Goal: Transaction & Acquisition: Purchase product/service

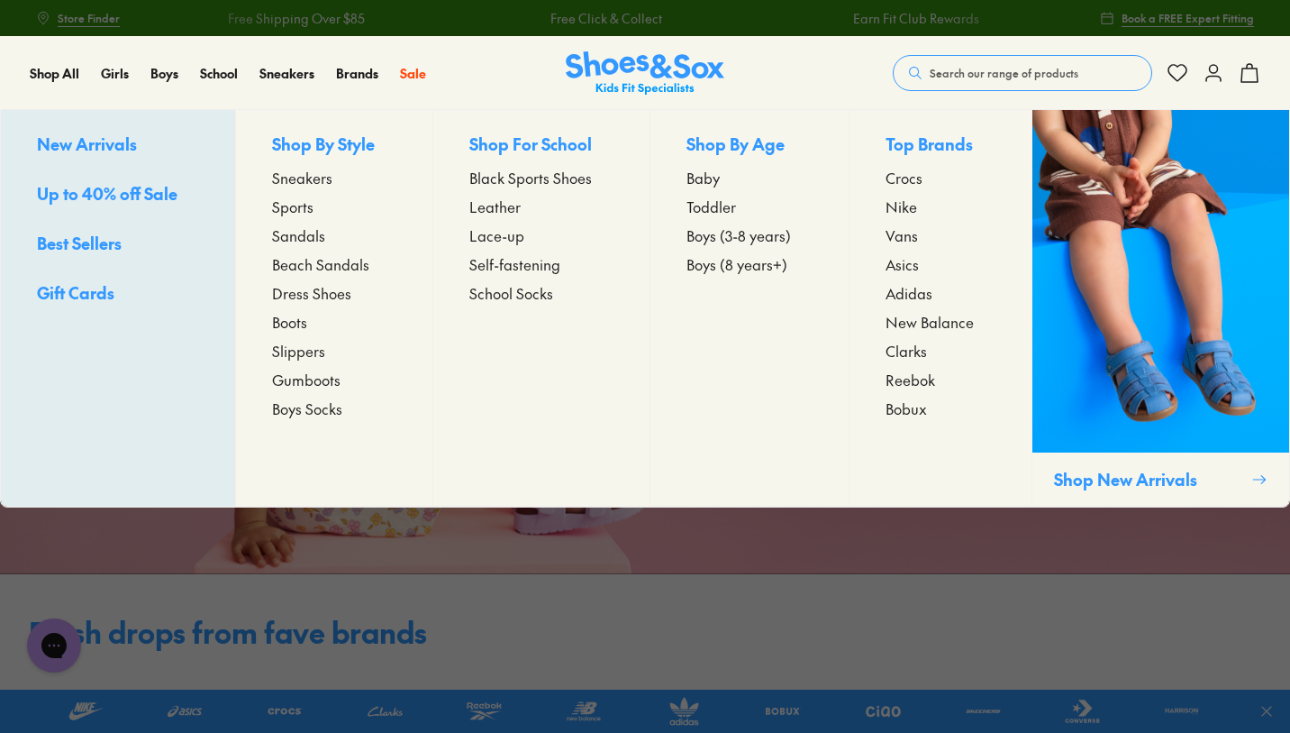
click at [289, 207] on span "Sports" at bounding box center [292, 207] width 41 height 22
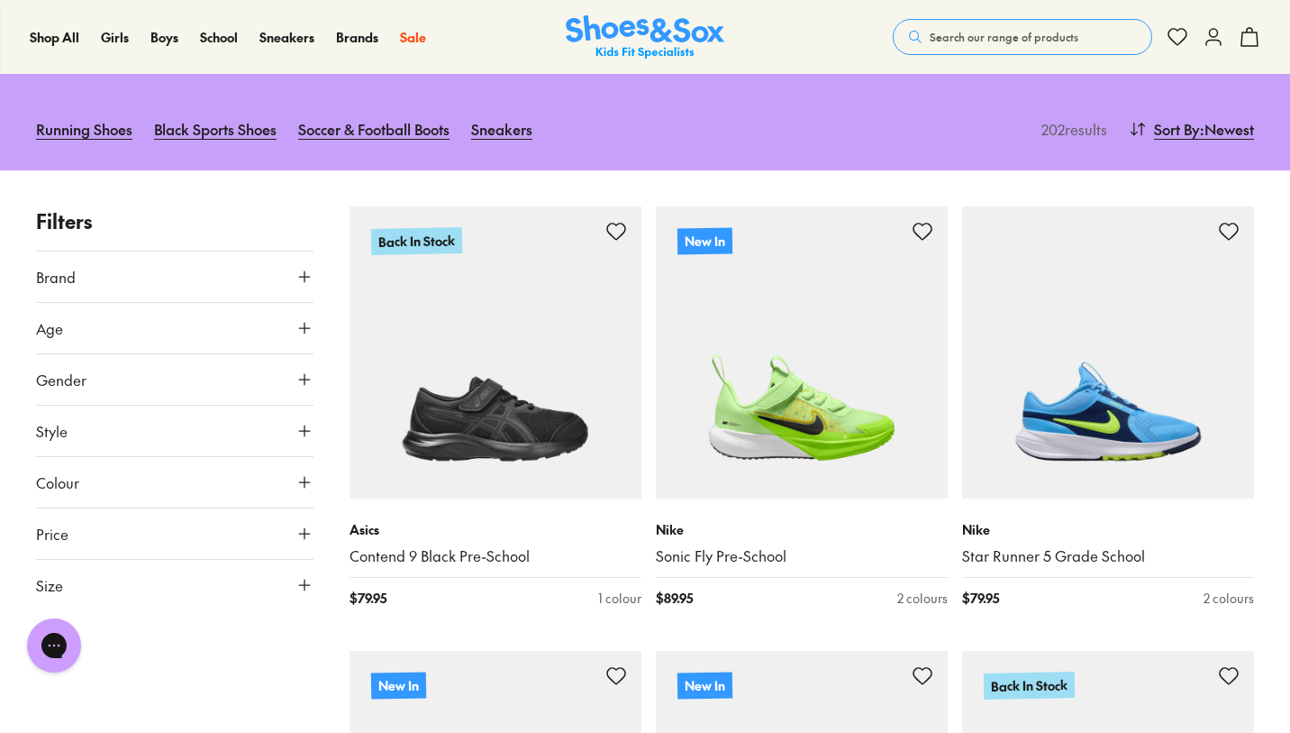
scroll to position [164, 0]
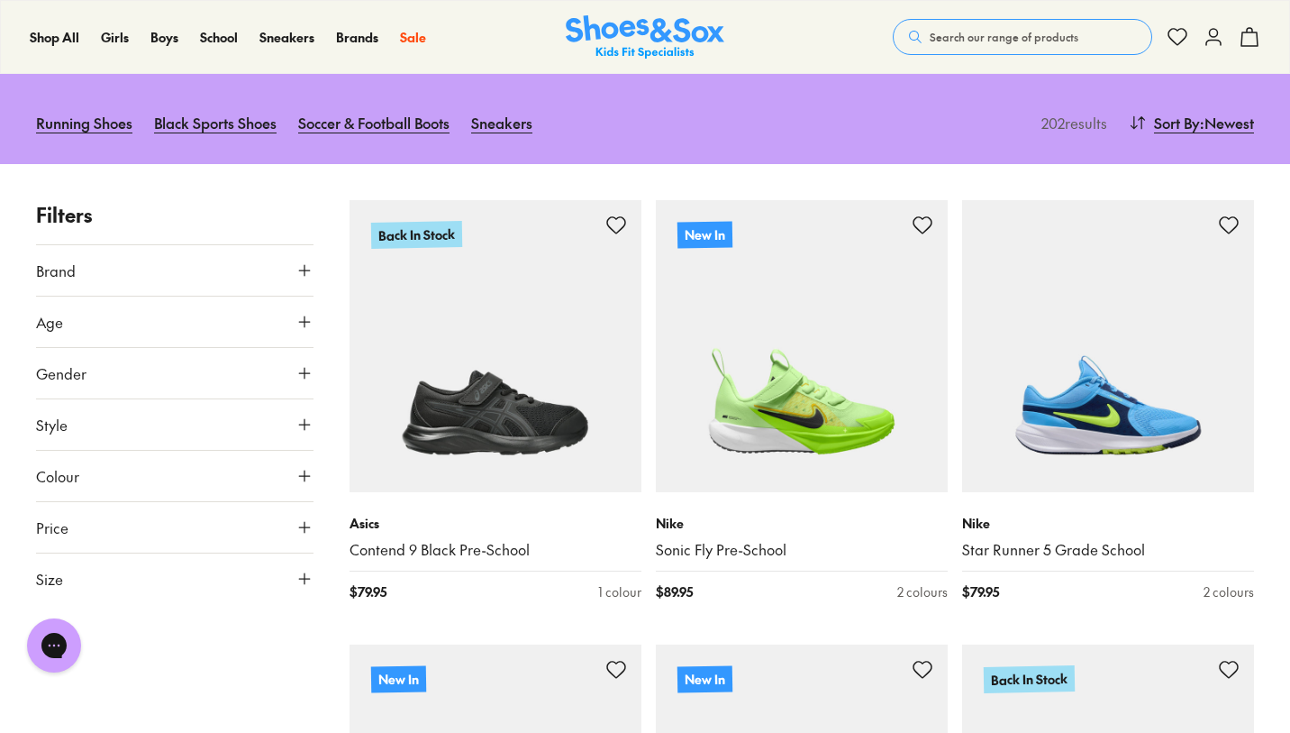
click at [214, 587] on button "Size" at bounding box center [175, 578] width 278 height 50
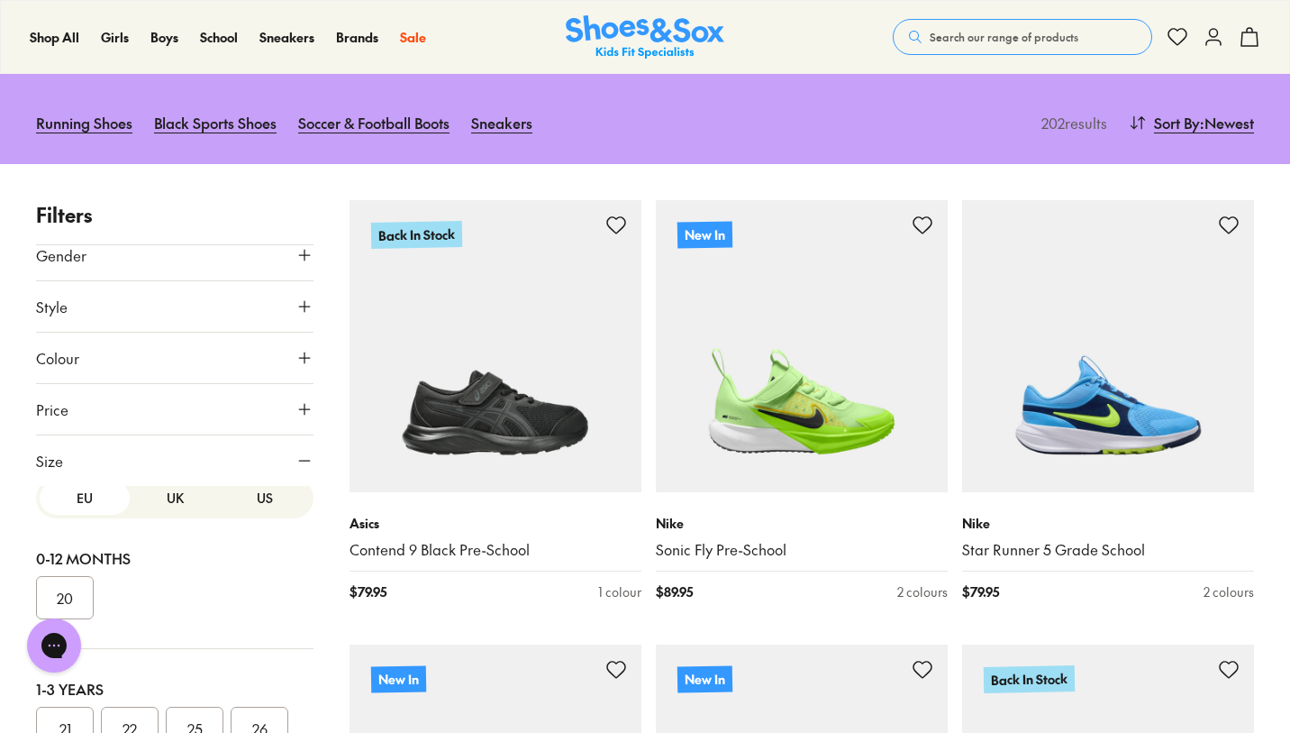
scroll to position [0, 0]
click at [252, 514] on button "US" at bounding box center [265, 513] width 90 height 33
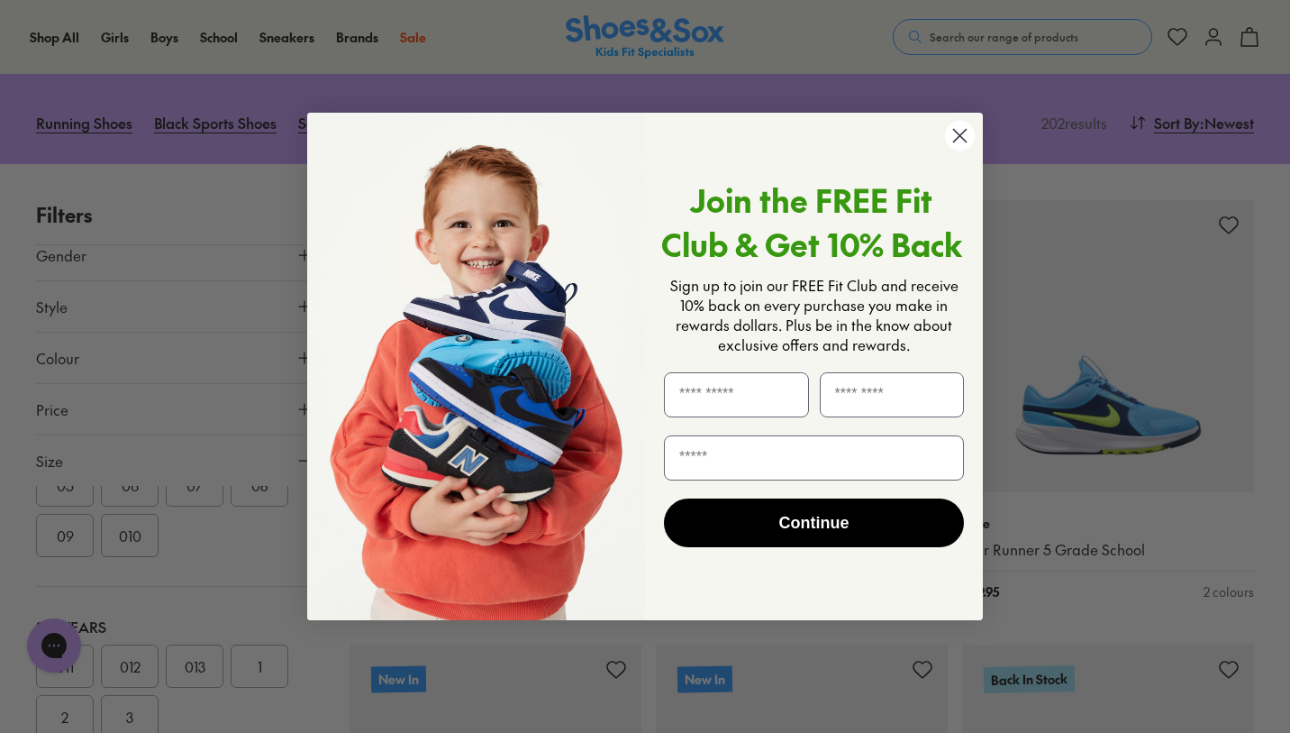
scroll to position [262, 0]
click at [957, 136] on circle "Close dialog" at bounding box center [960, 136] width 30 height 30
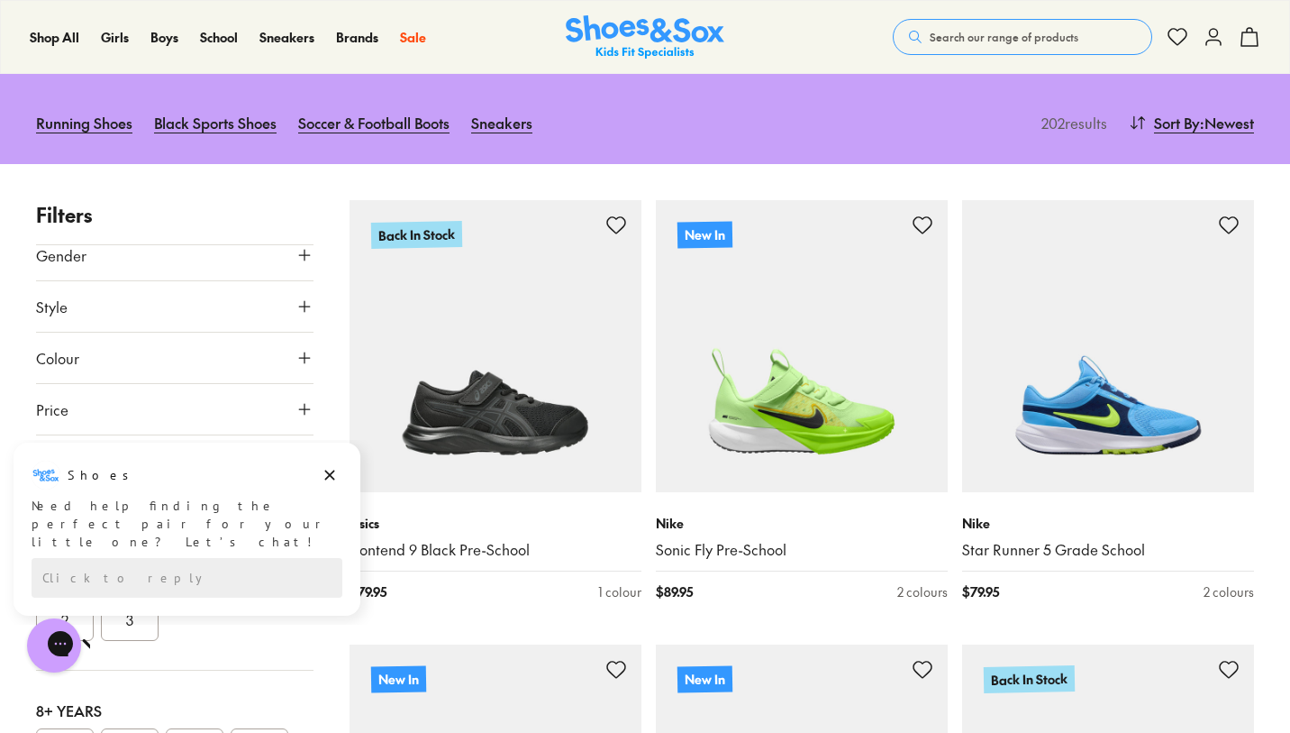
scroll to position [310, 0]
click at [206, 610] on html "Shoes Shoes says: Need help finding the perfect pair for your little one? Let’s…" at bounding box center [187, 528] width 374 height 176
click at [188, 615] on html "Shoes Shoes says: Need help finding the perfect pair for your little one? Let’s…" at bounding box center [187, 528] width 374 height 176
click at [330, 479] on icon "Dismiss campaign" at bounding box center [330, 475] width 18 height 22
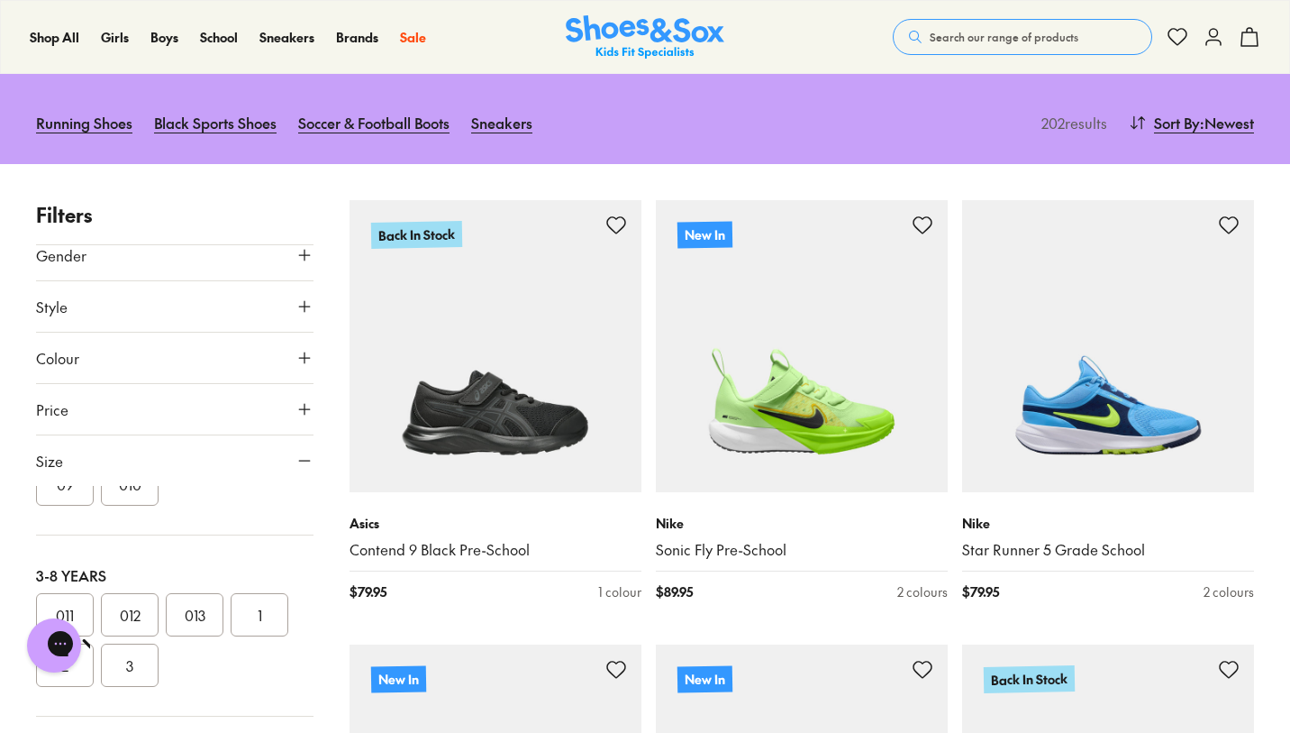
click at [192, 615] on button "013" at bounding box center [195, 614] width 58 height 43
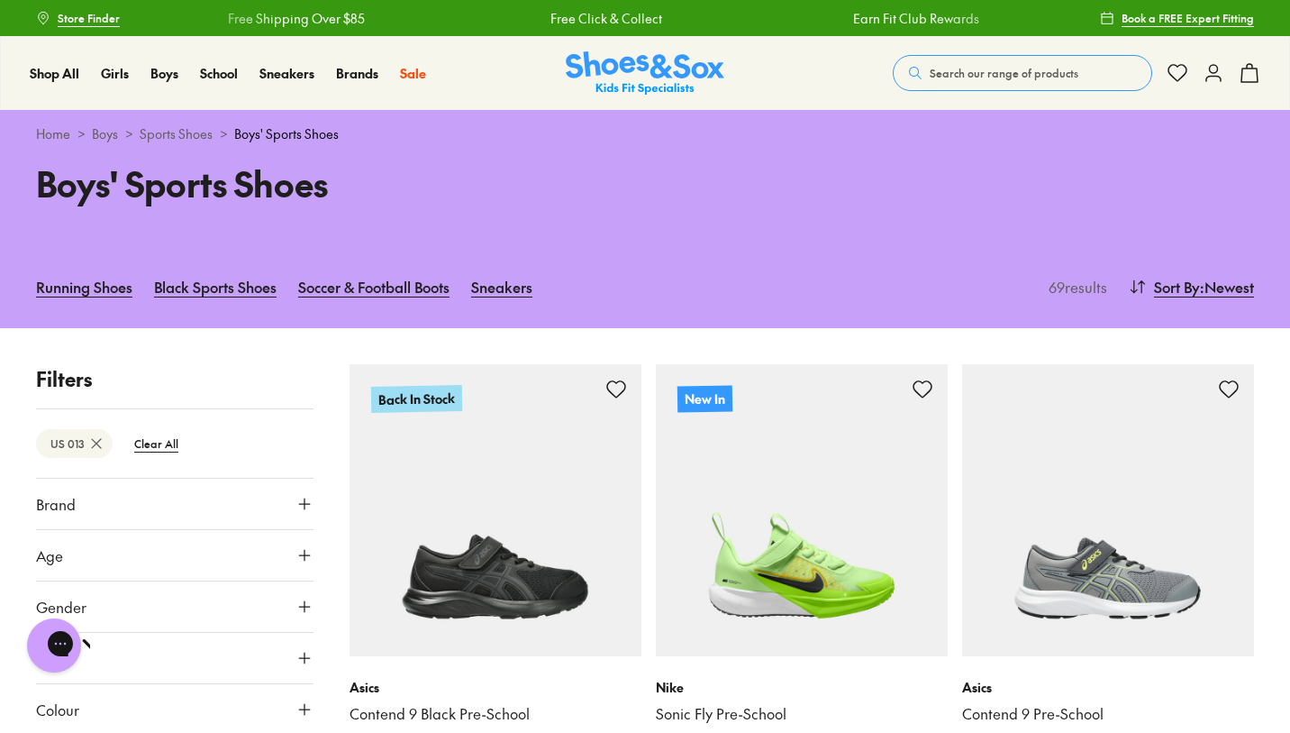
scroll to position [5, 0]
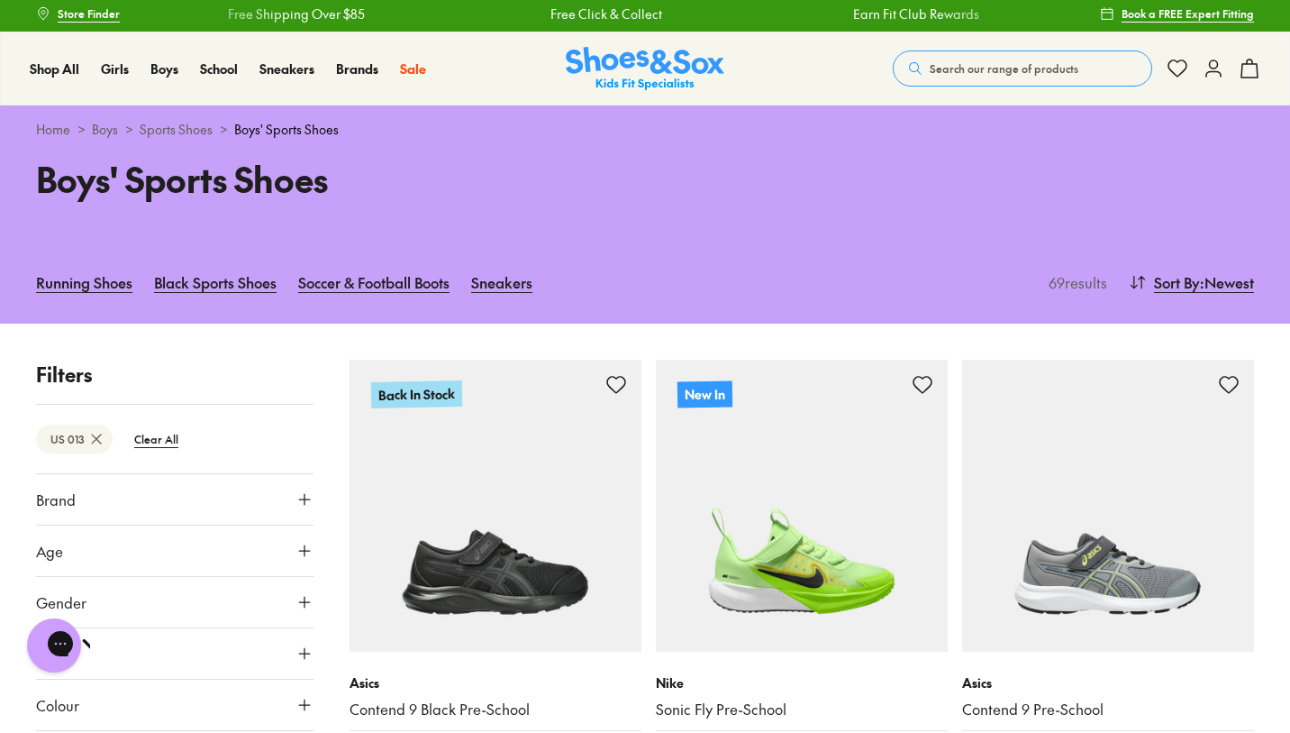
click at [36, 525] on button "Age" at bounding box center [175, 550] width 278 height 50
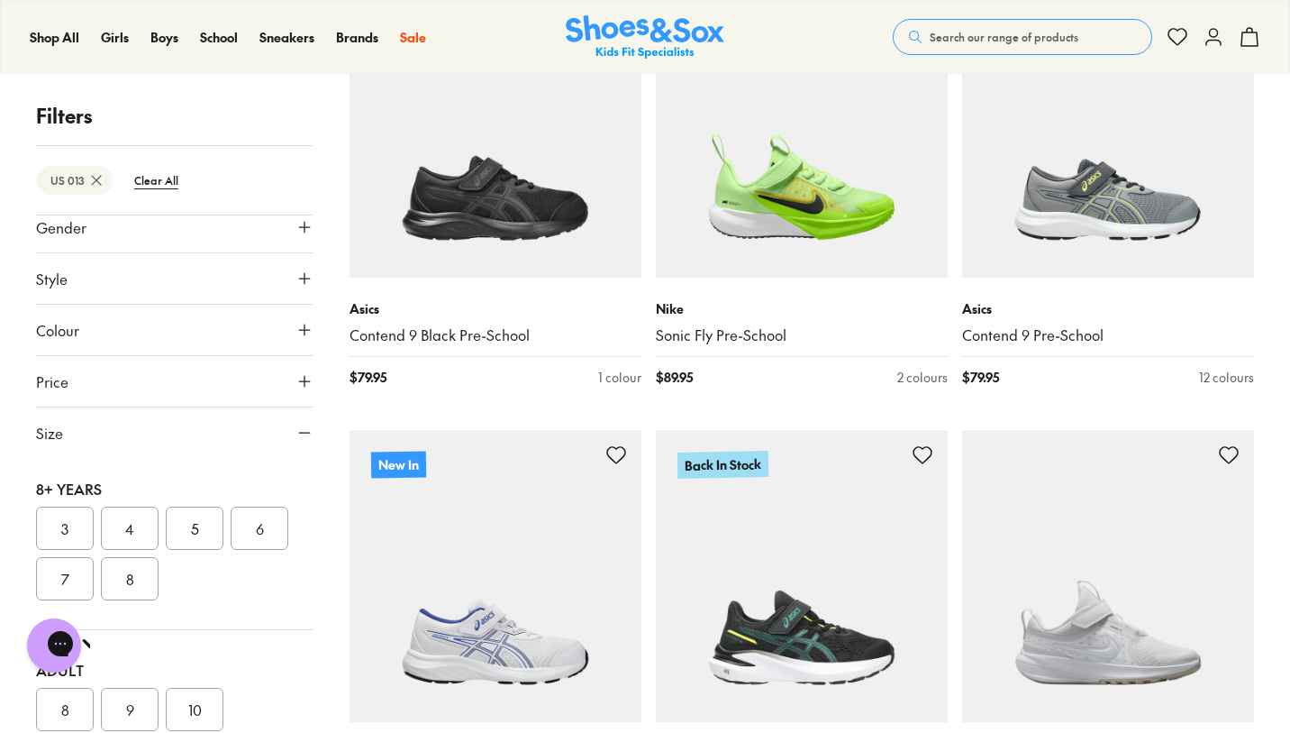
scroll to position [267, 0]
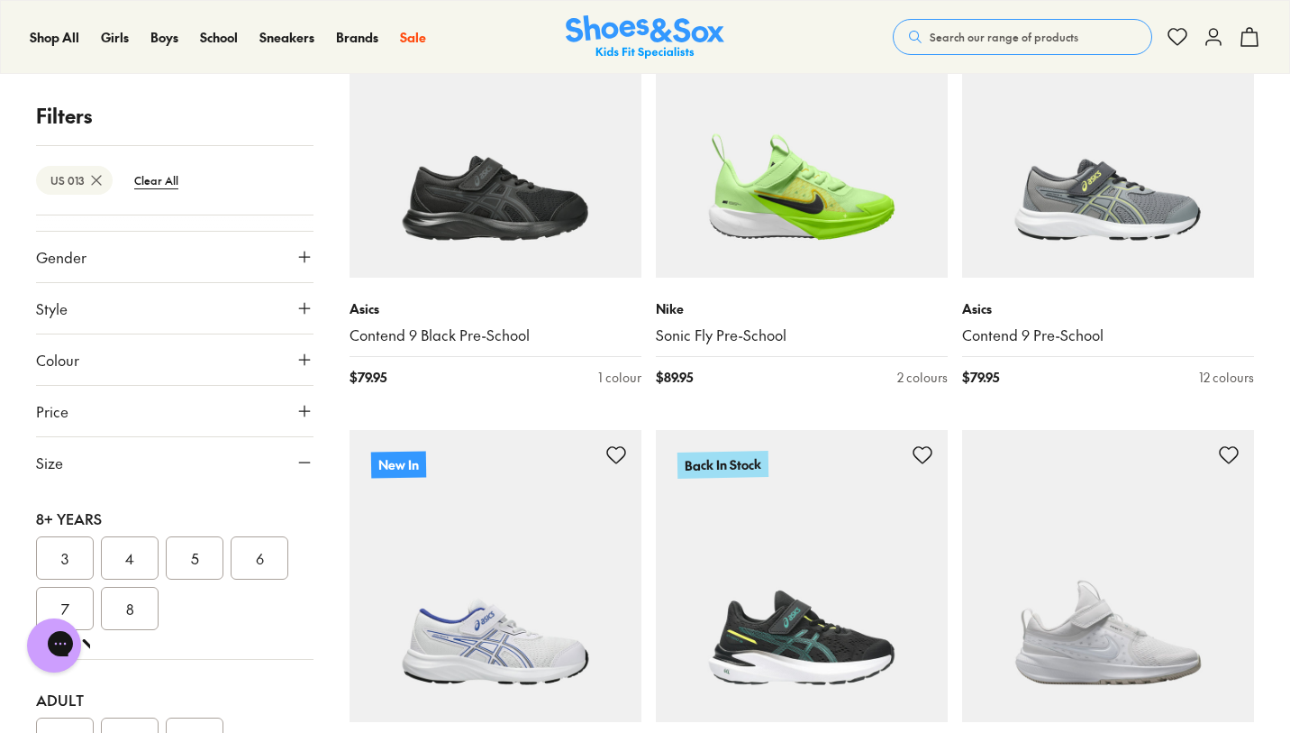
click at [222, 472] on button "Size" at bounding box center [175, 462] width 278 height 50
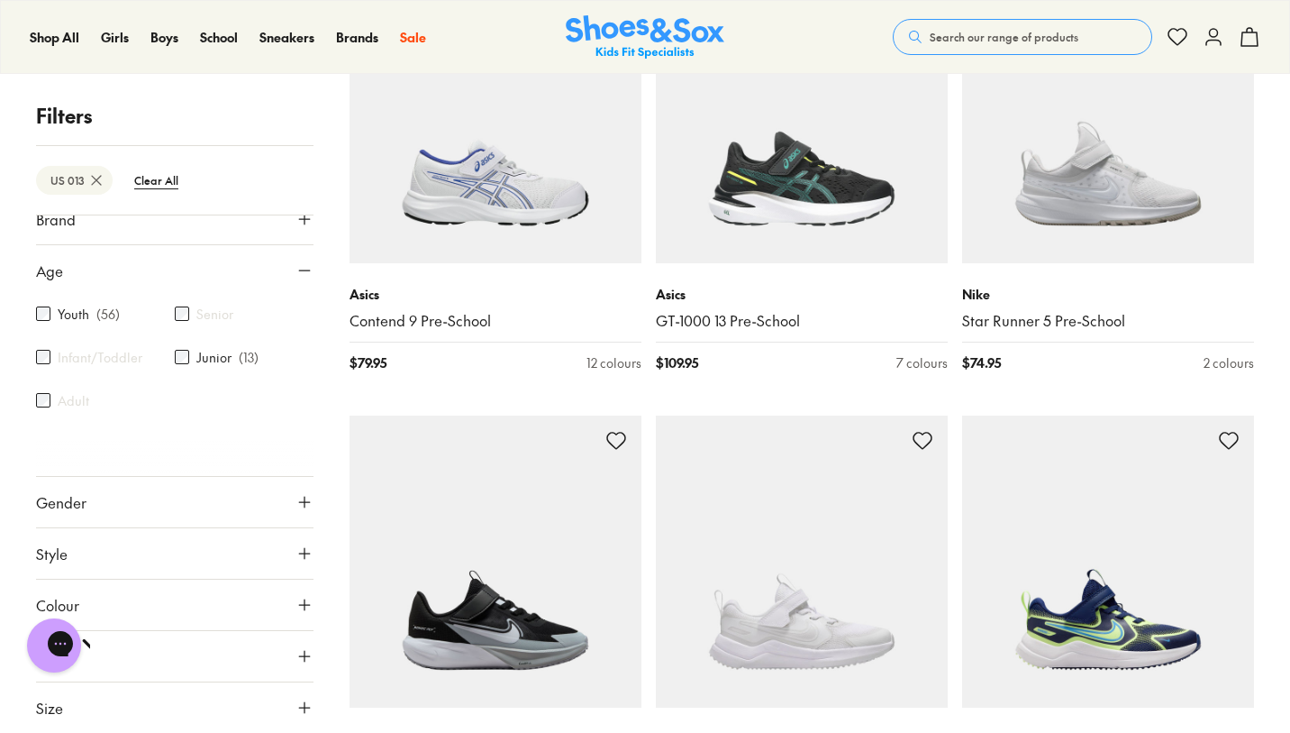
scroll to position [846, 0]
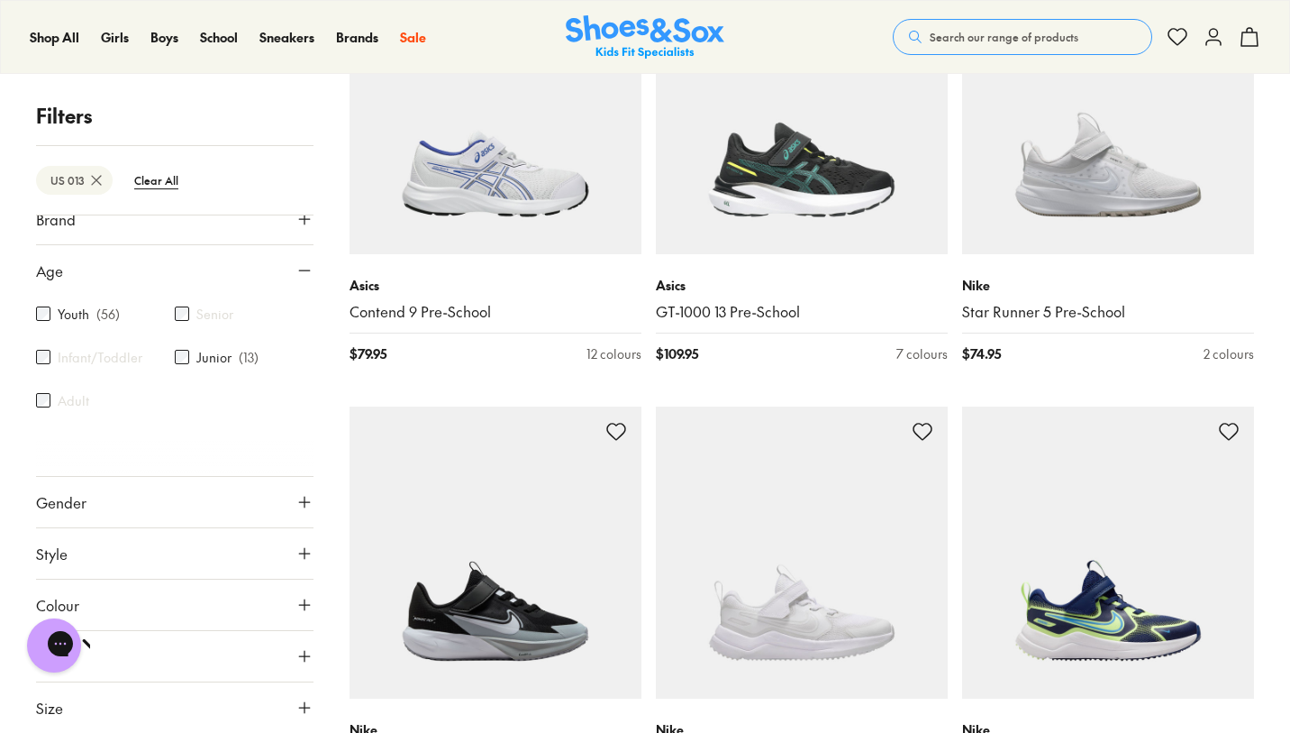
click at [187, 709] on button "Size" at bounding box center [175, 707] width 278 height 50
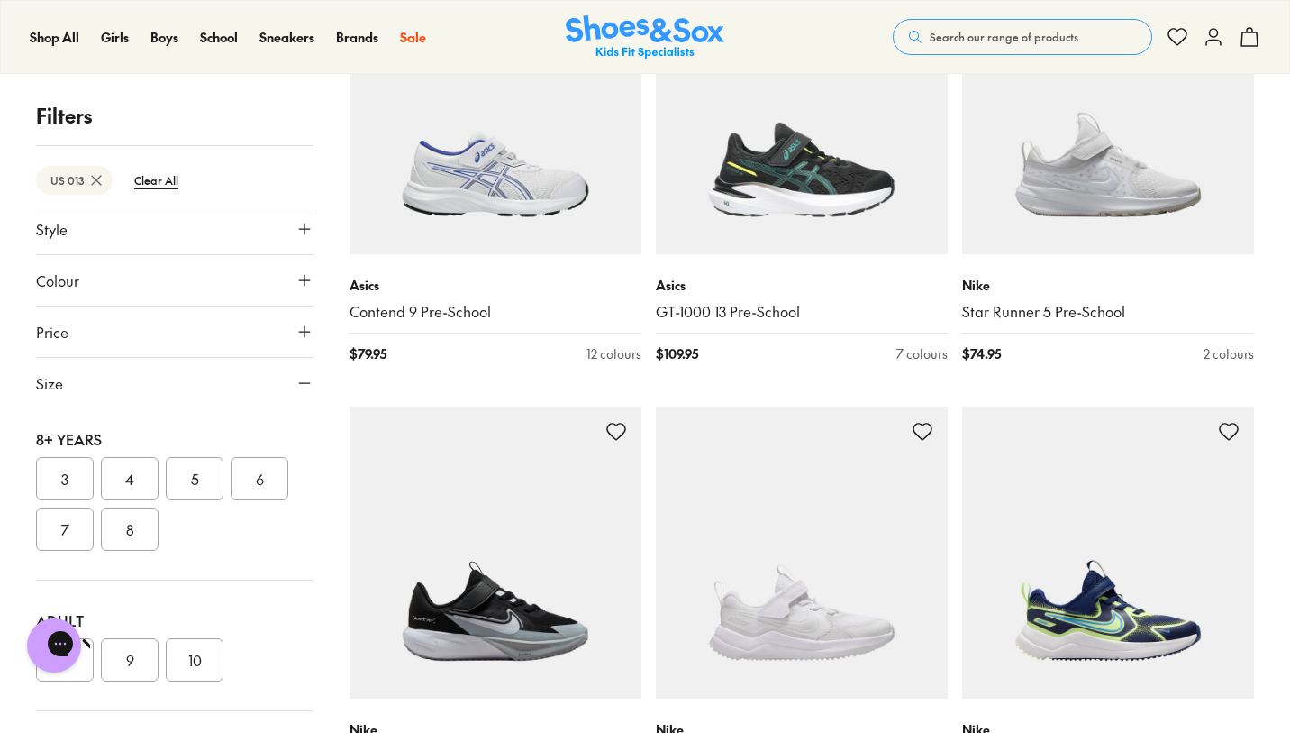
scroll to position [0, 0]
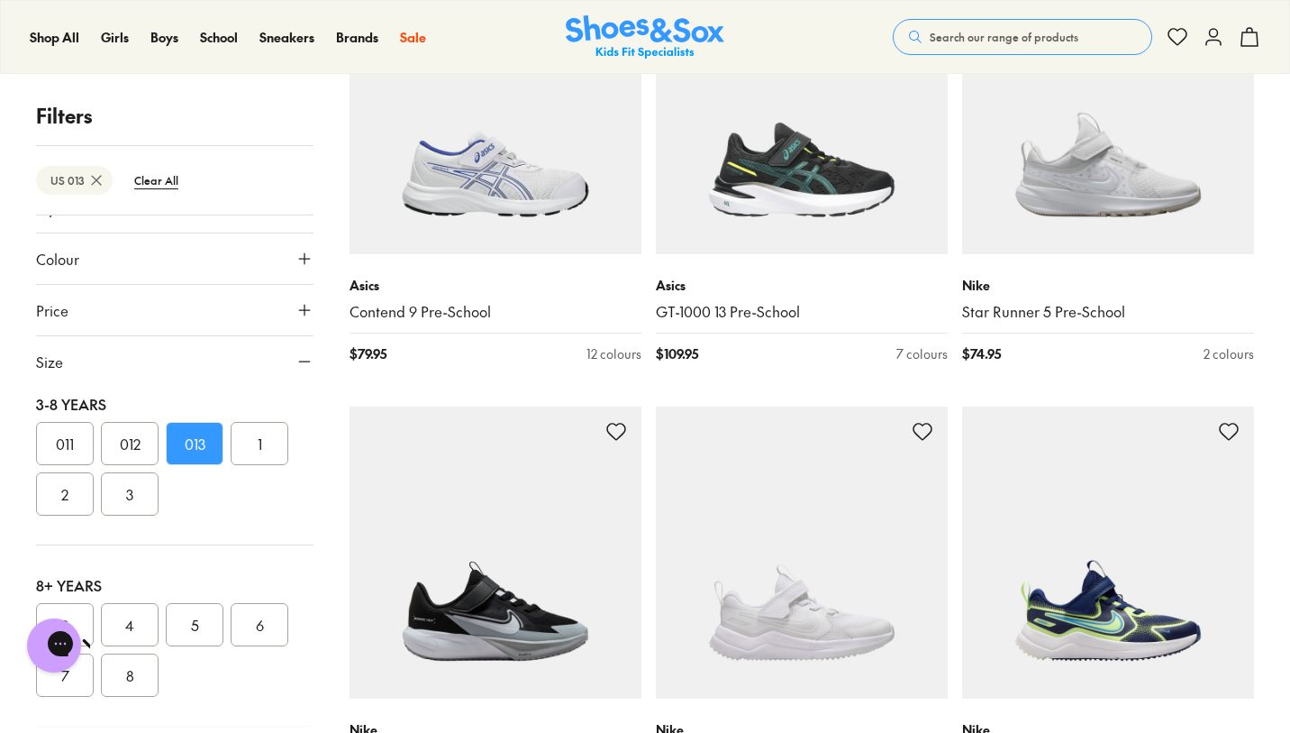
click at [194, 453] on button "013" at bounding box center [195, 443] width 58 height 43
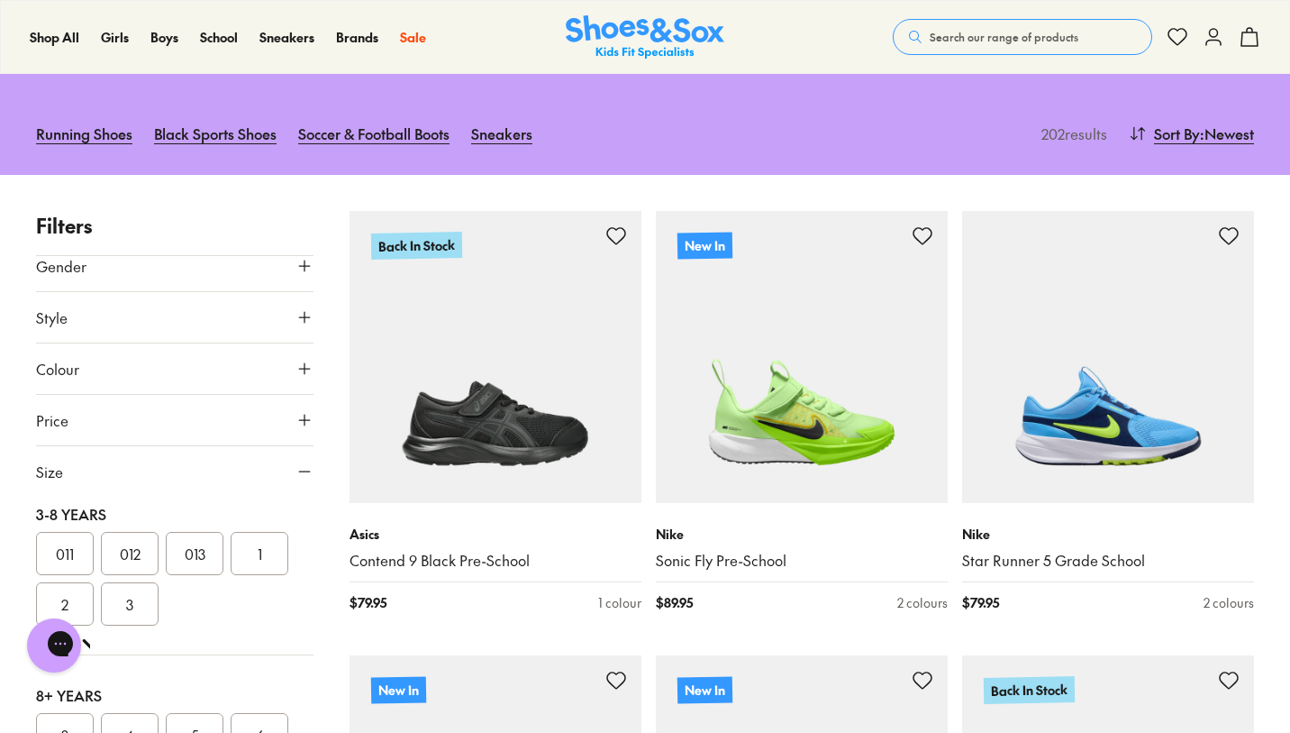
click at [194, 546] on button "013" at bounding box center [195, 553] width 58 height 43
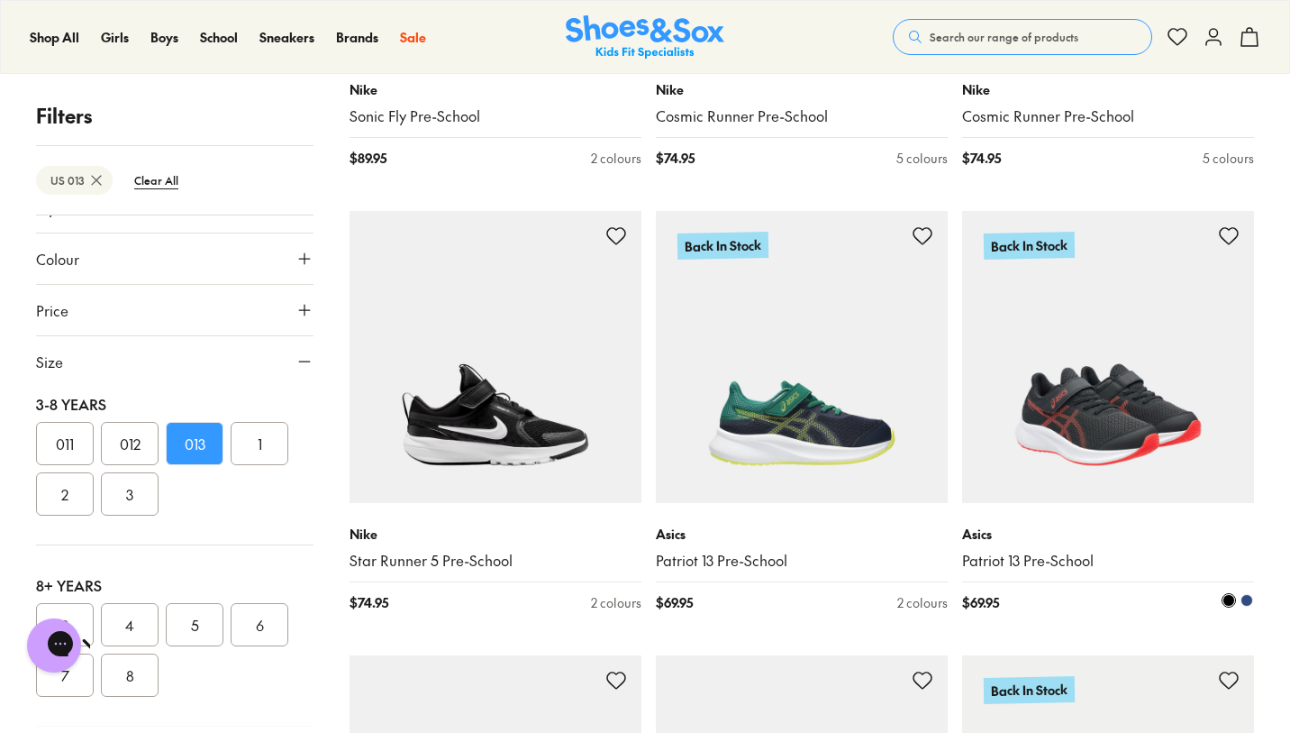
click at [1129, 397] on img at bounding box center [1108, 357] width 292 height 292
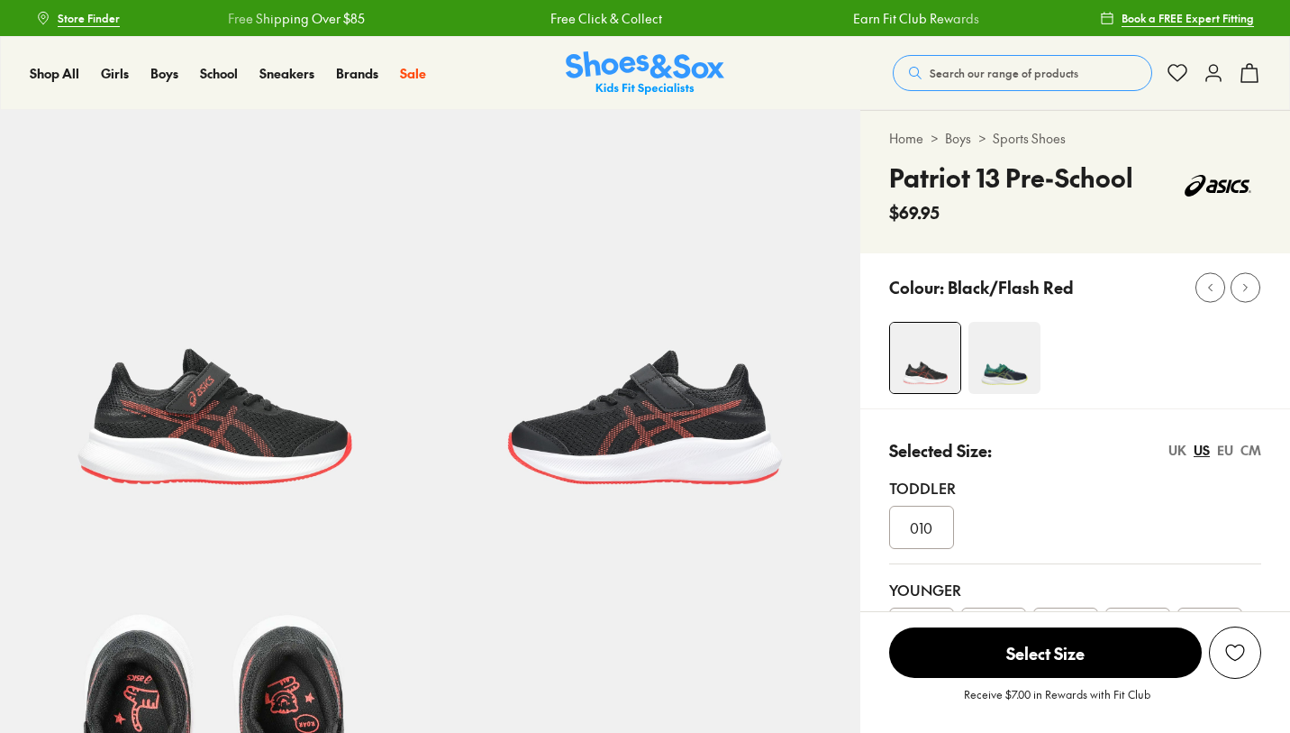
select select "*"
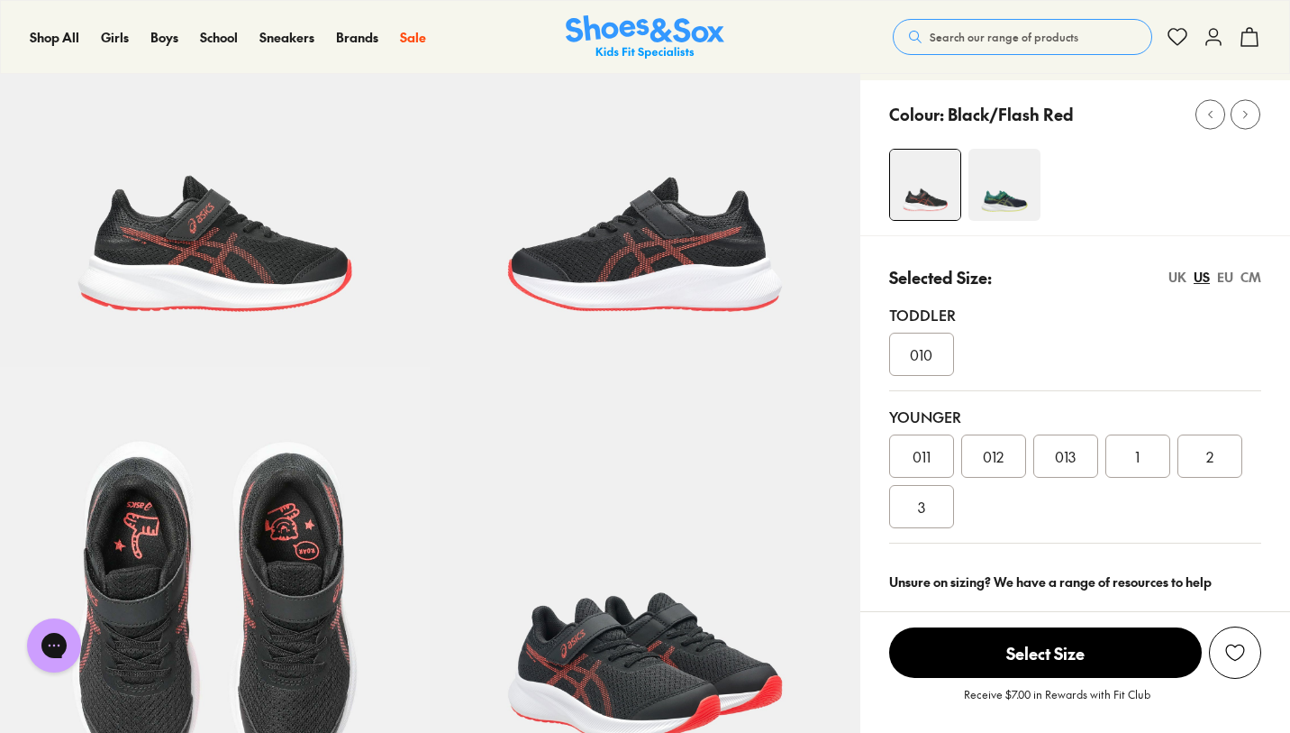
scroll to position [291, 0]
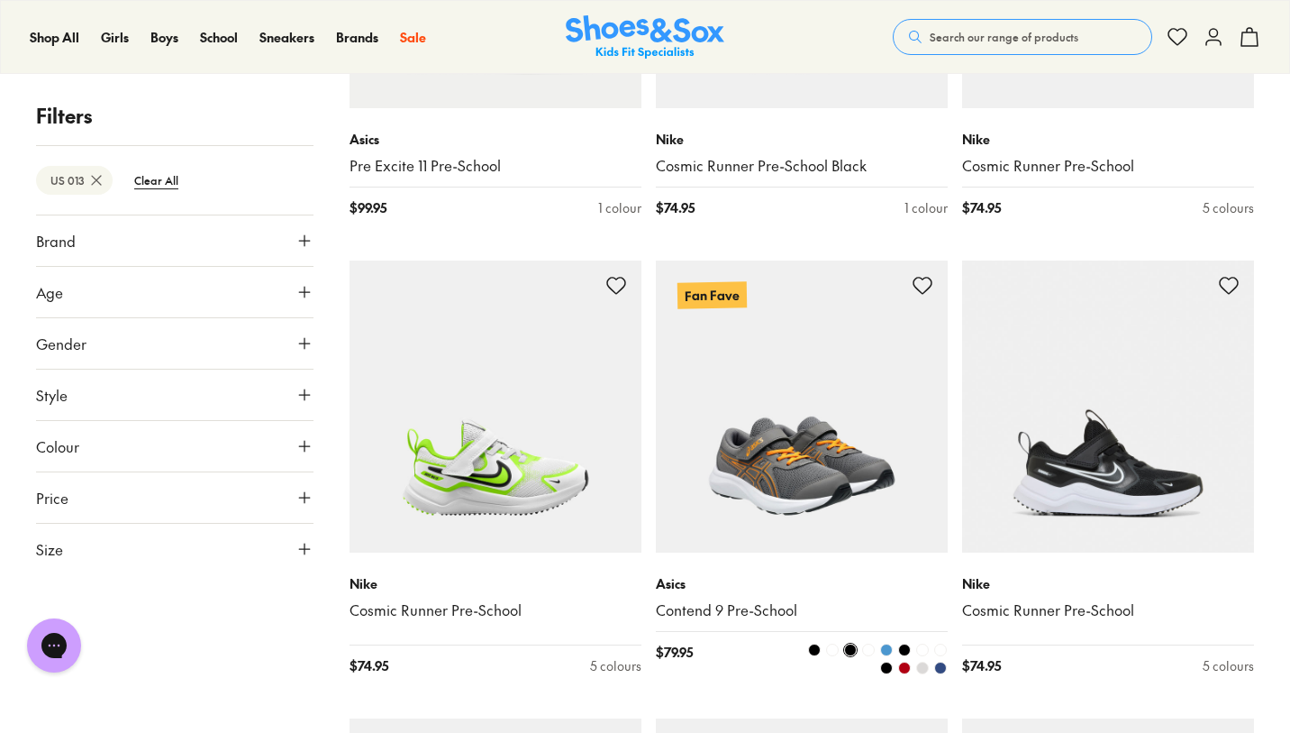
scroll to position [3674, 0]
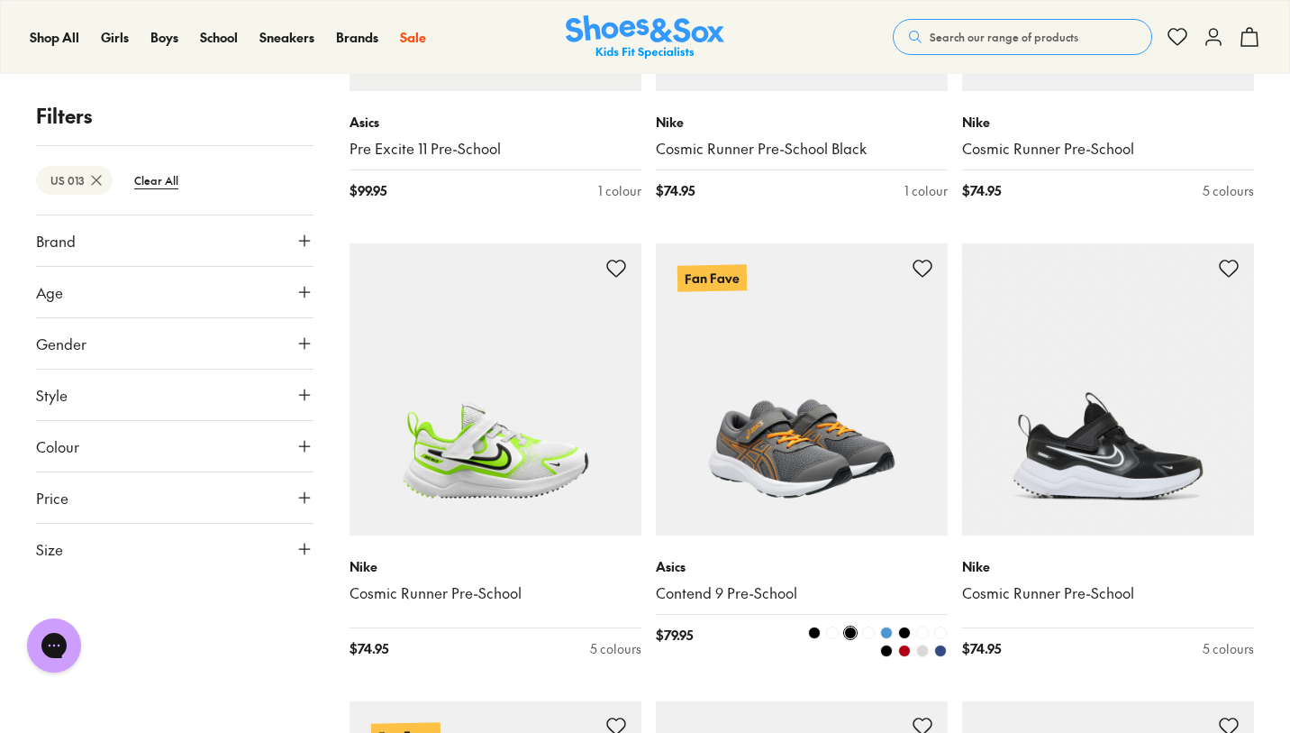
click at [888, 466] on img at bounding box center [802, 389] width 292 height 292
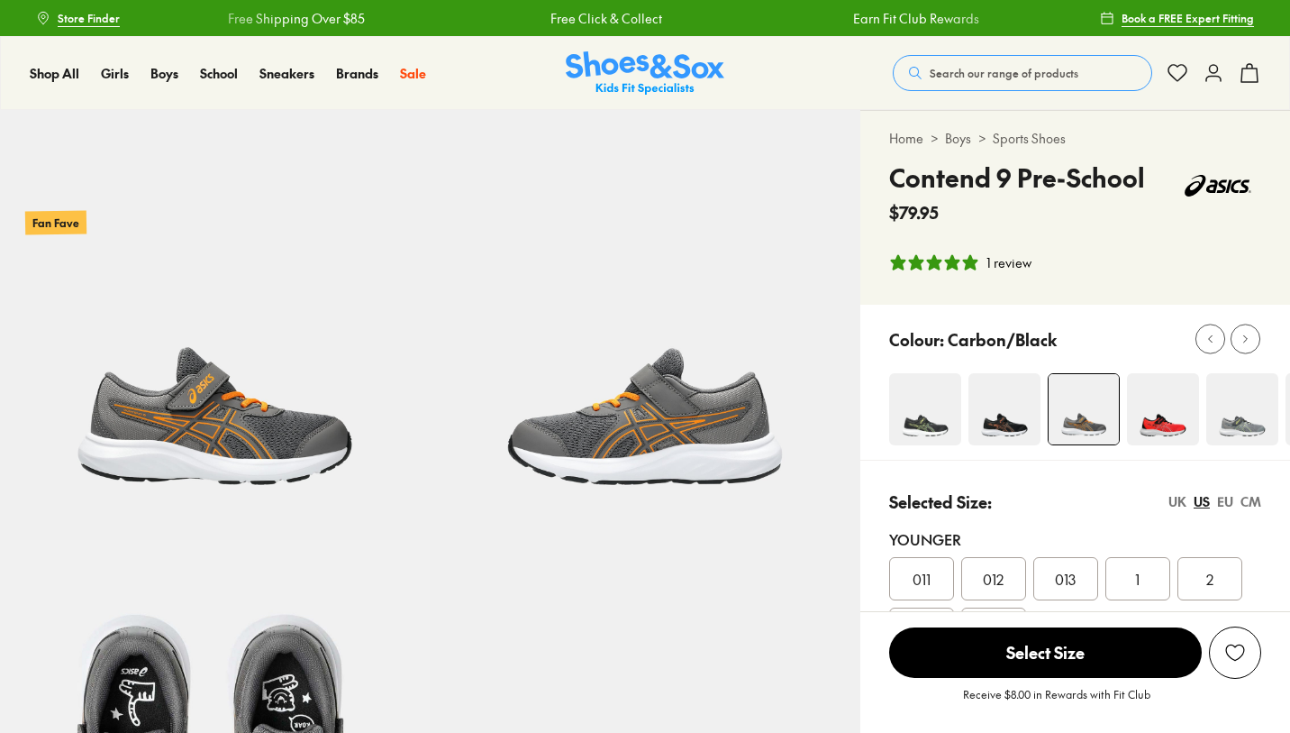
select select "*"
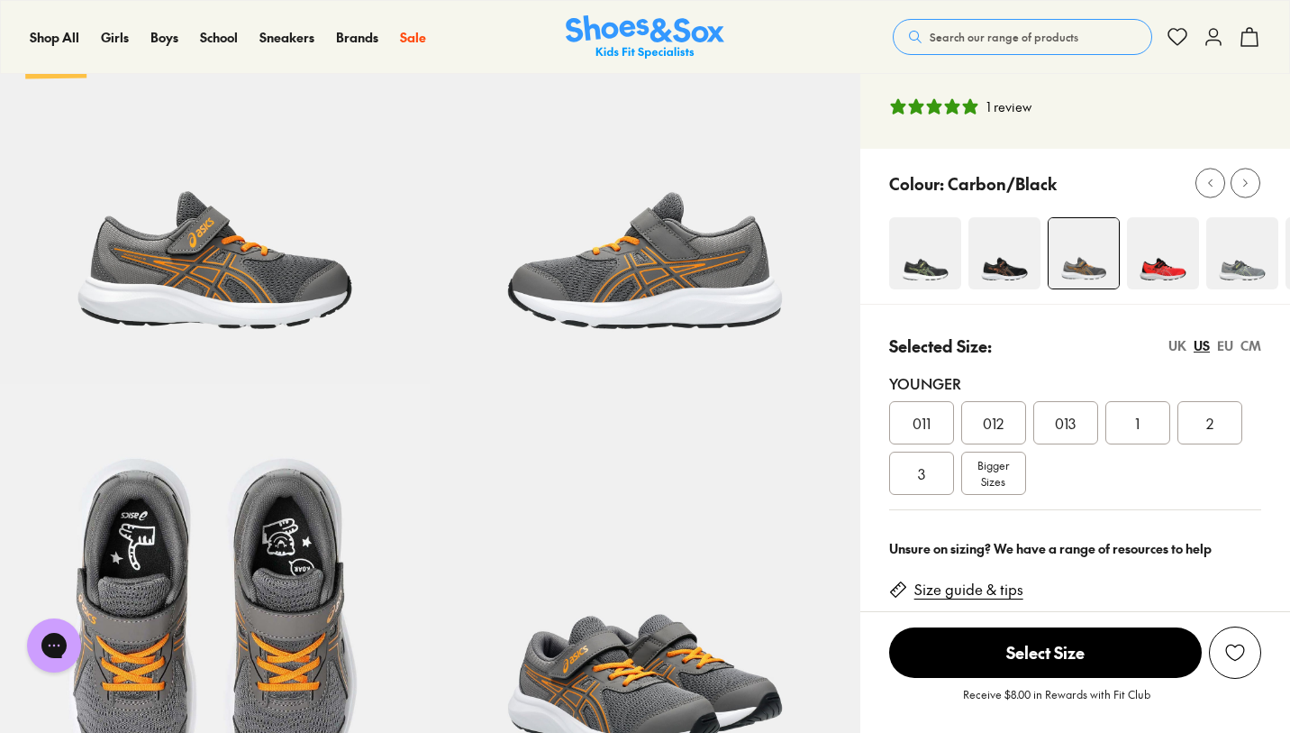
scroll to position [155, 0]
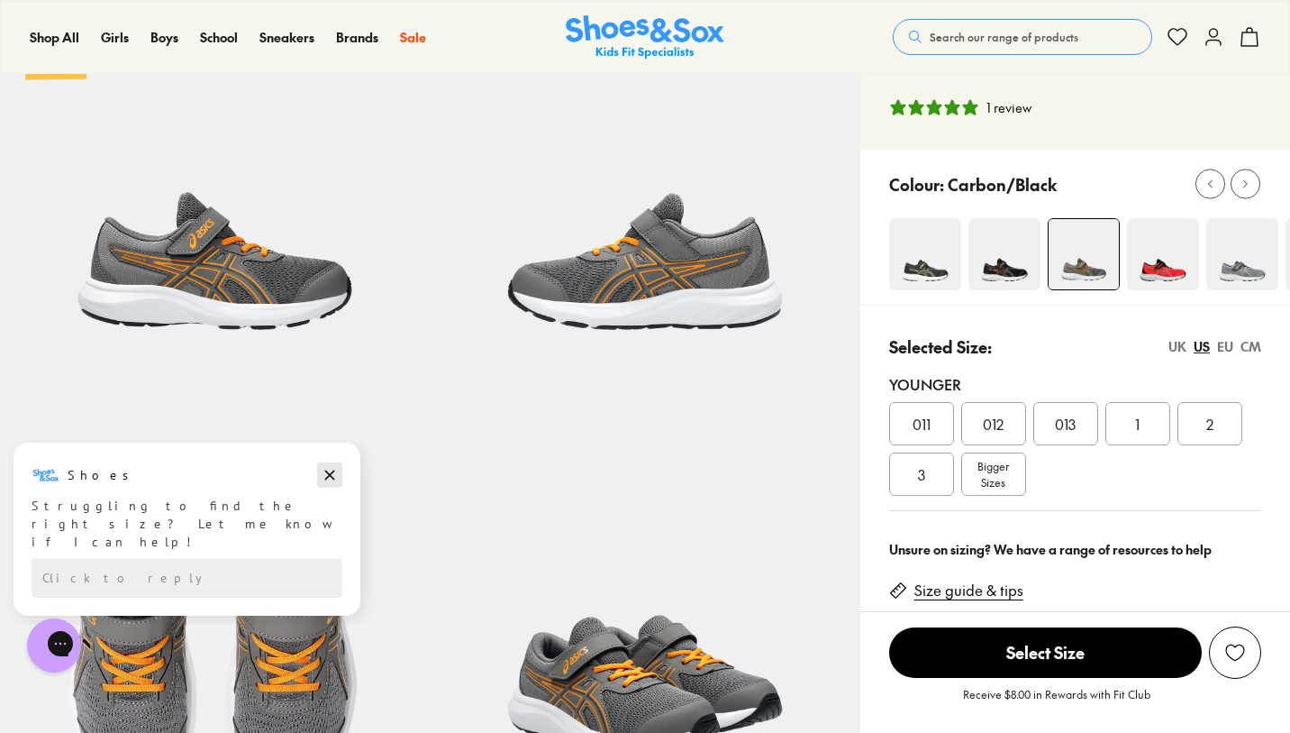
click at [326, 475] on icon "Dismiss campaign" at bounding box center [330, 475] width 18 height 22
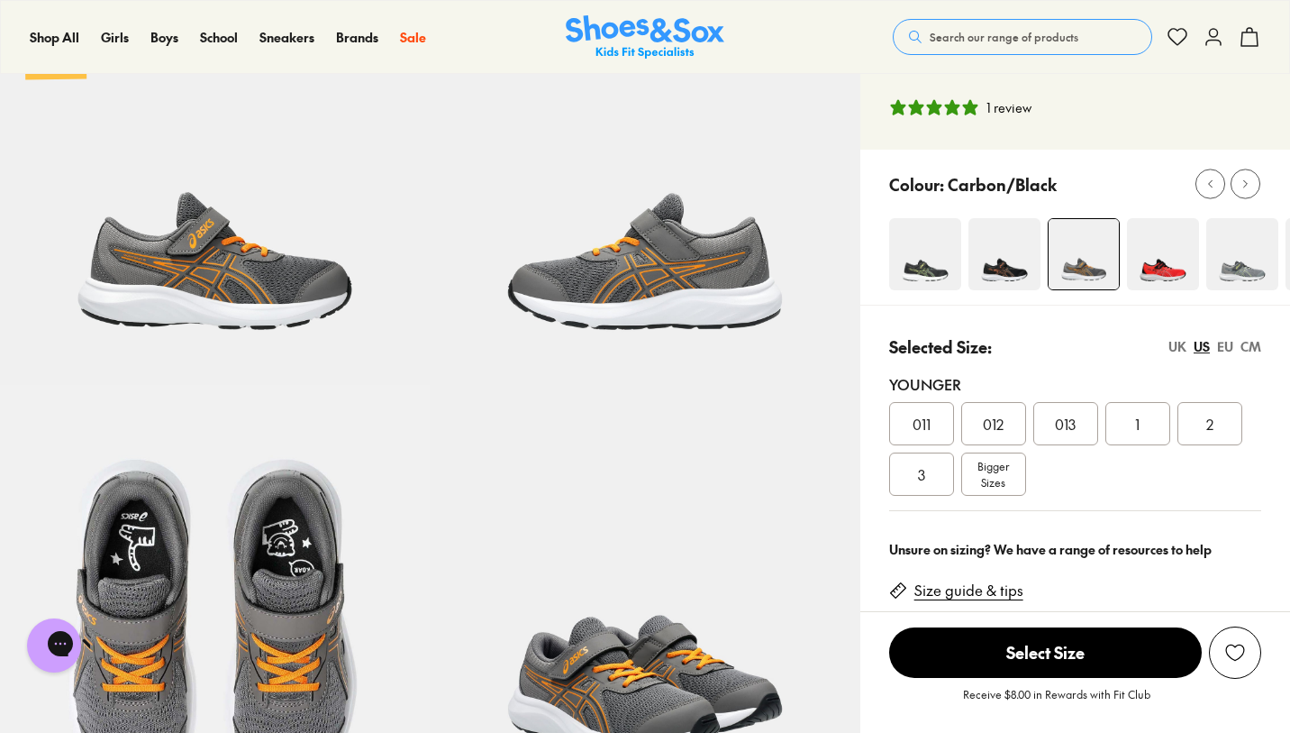
click at [1069, 442] on div "013" at bounding box center [1066, 423] width 65 height 43
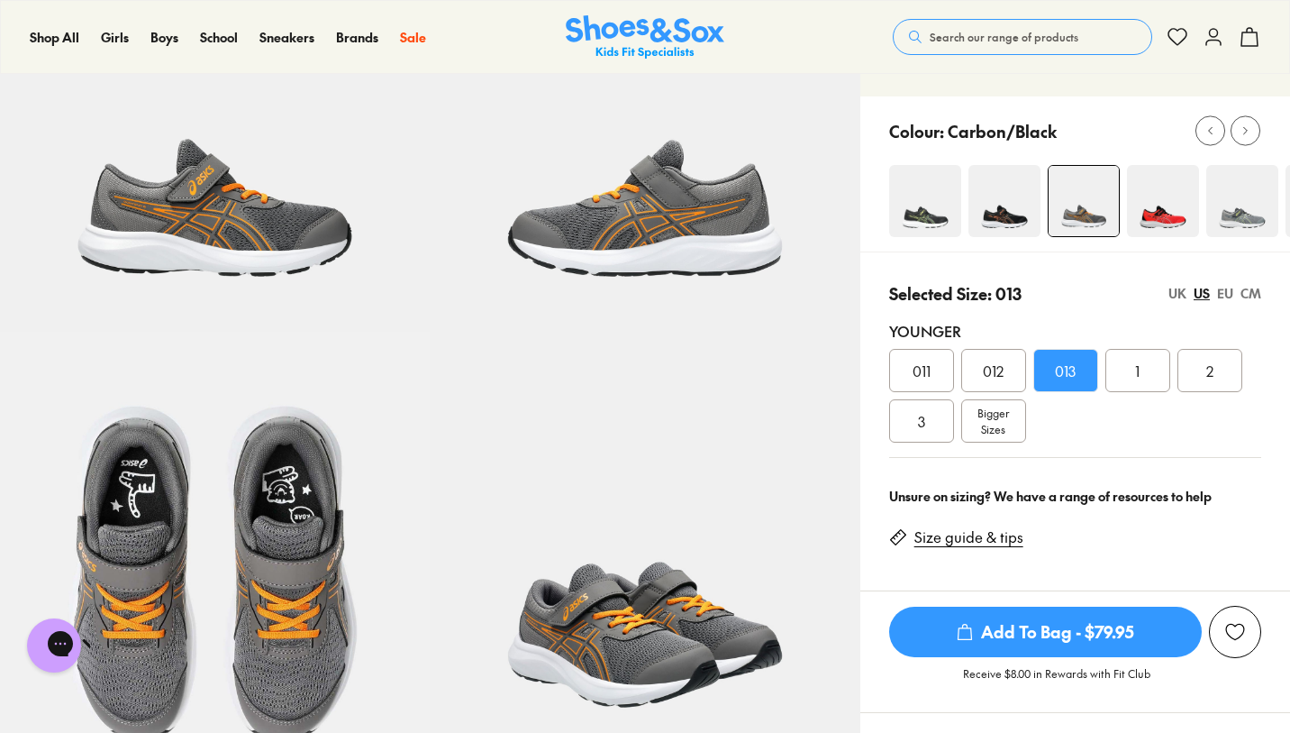
scroll to position [219, 0]
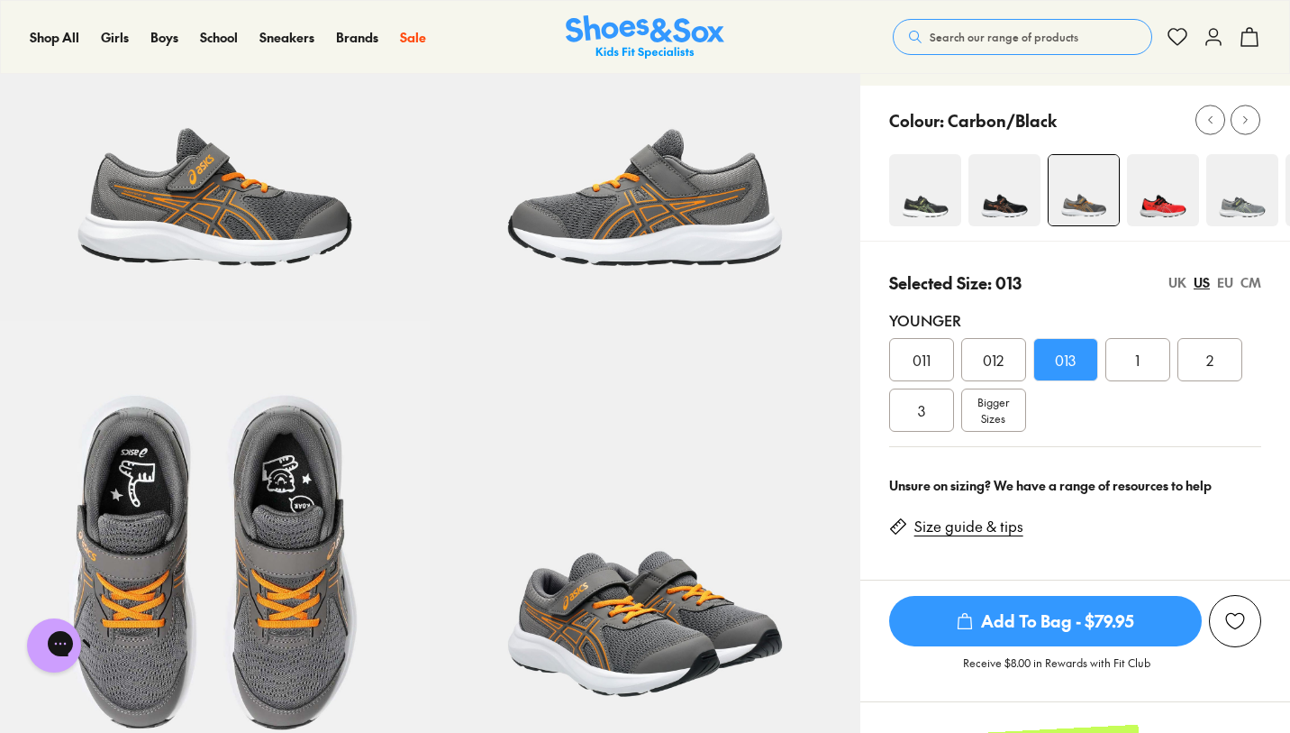
click at [1020, 617] on span "Add To Bag - $79.95" at bounding box center [1045, 621] width 313 height 50
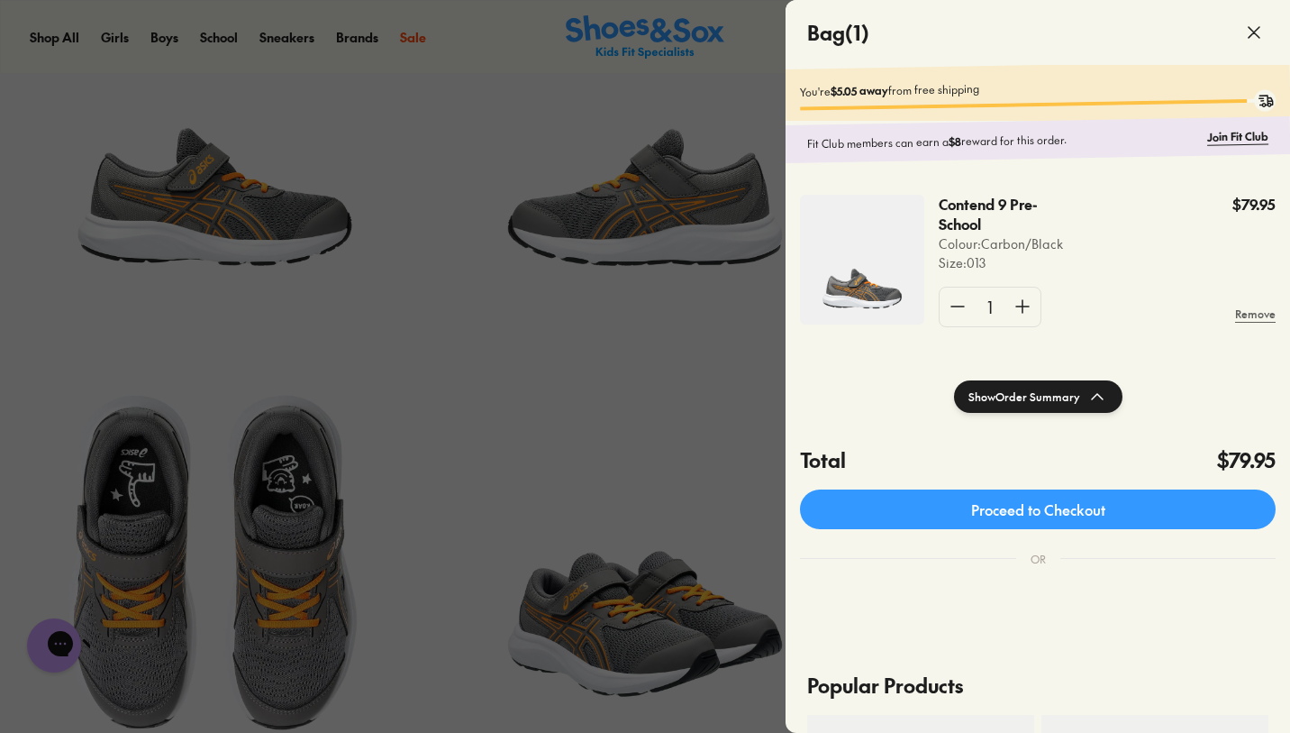
click at [1262, 32] on icon at bounding box center [1255, 33] width 22 height 22
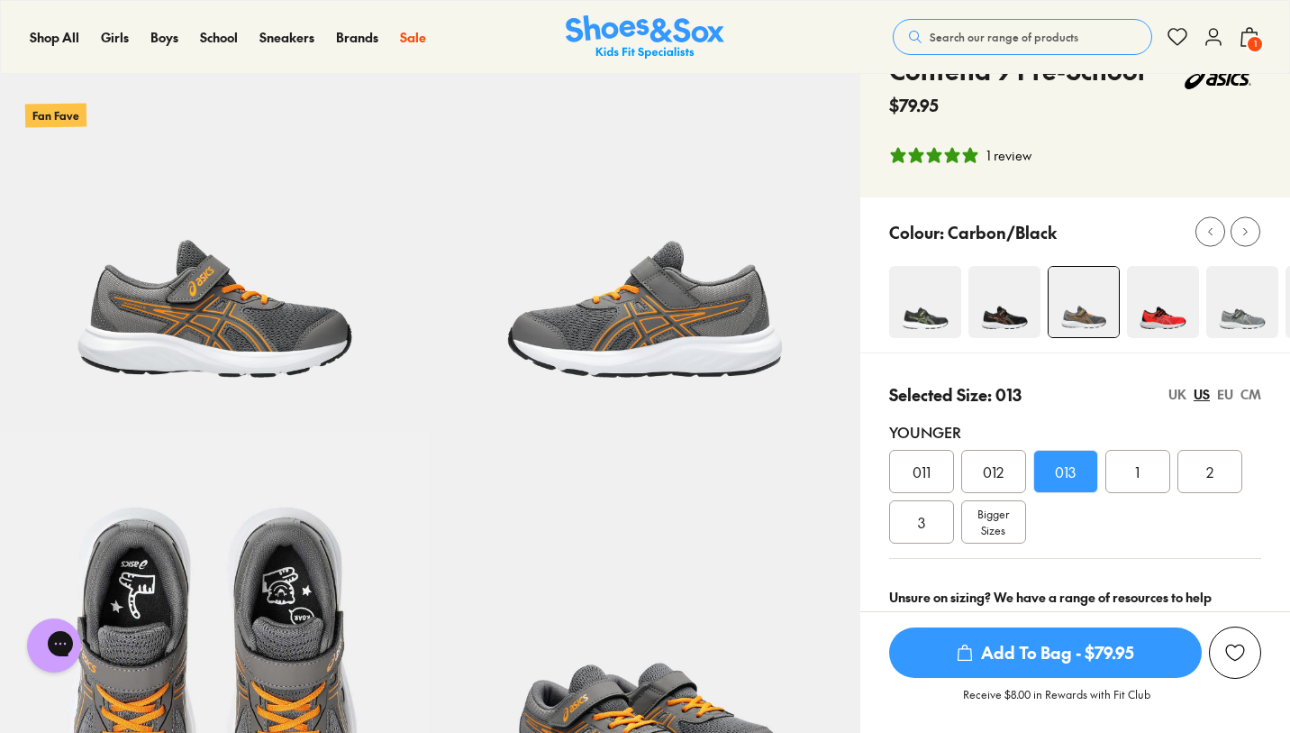
scroll to position [0, 0]
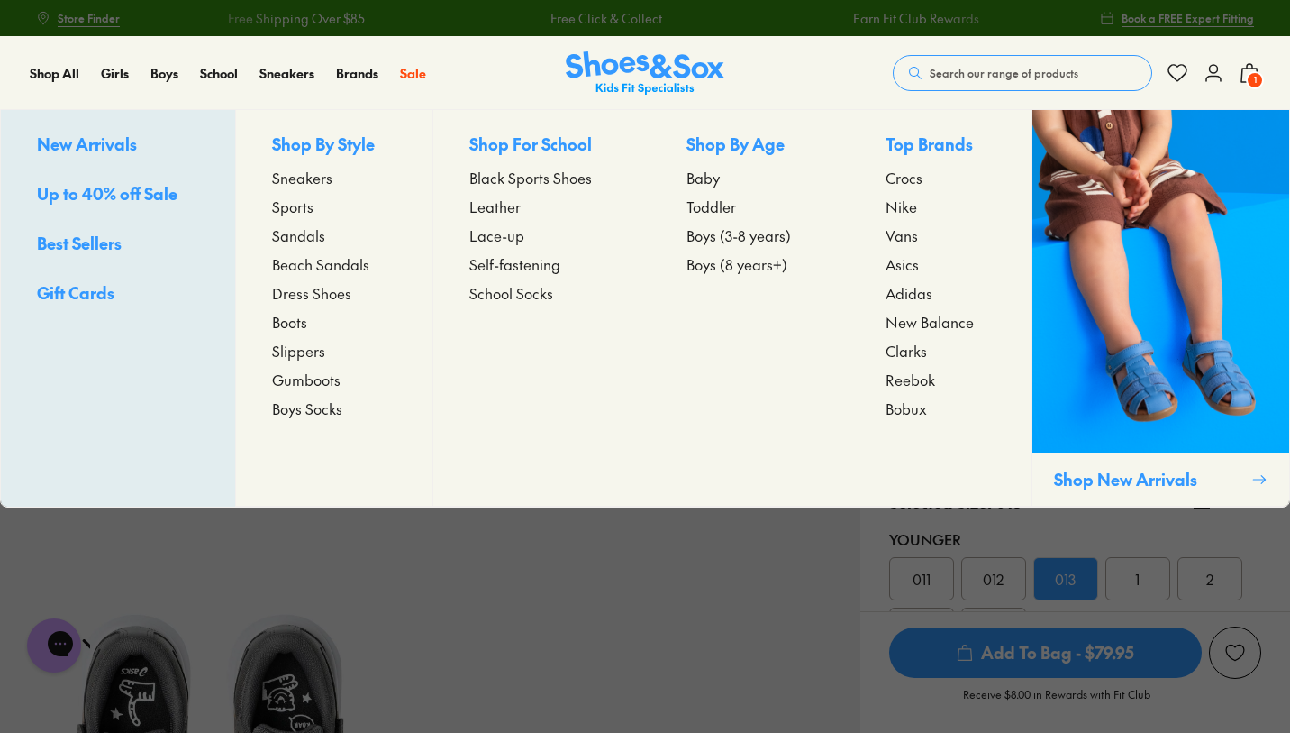
click at [135, 189] on span "Up to 40% off Sale" at bounding box center [107, 193] width 141 height 23
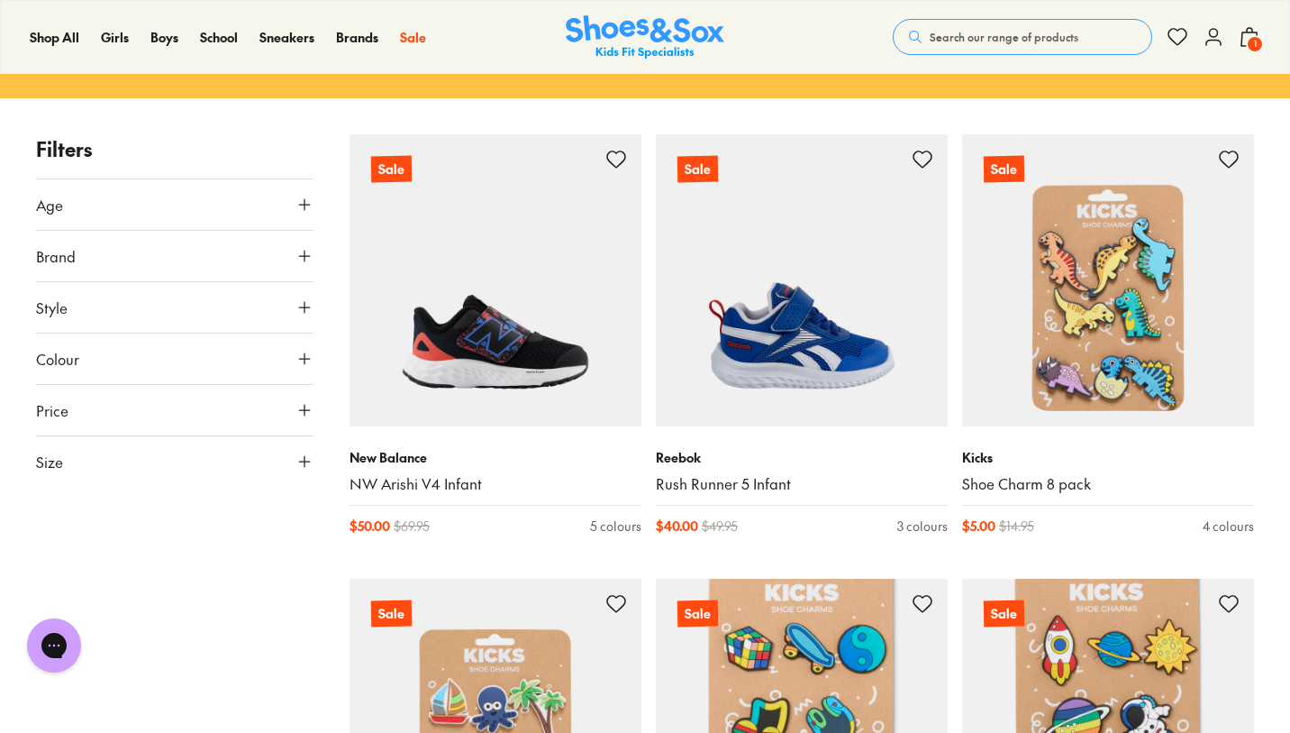
click at [87, 469] on button "Size" at bounding box center [175, 461] width 278 height 50
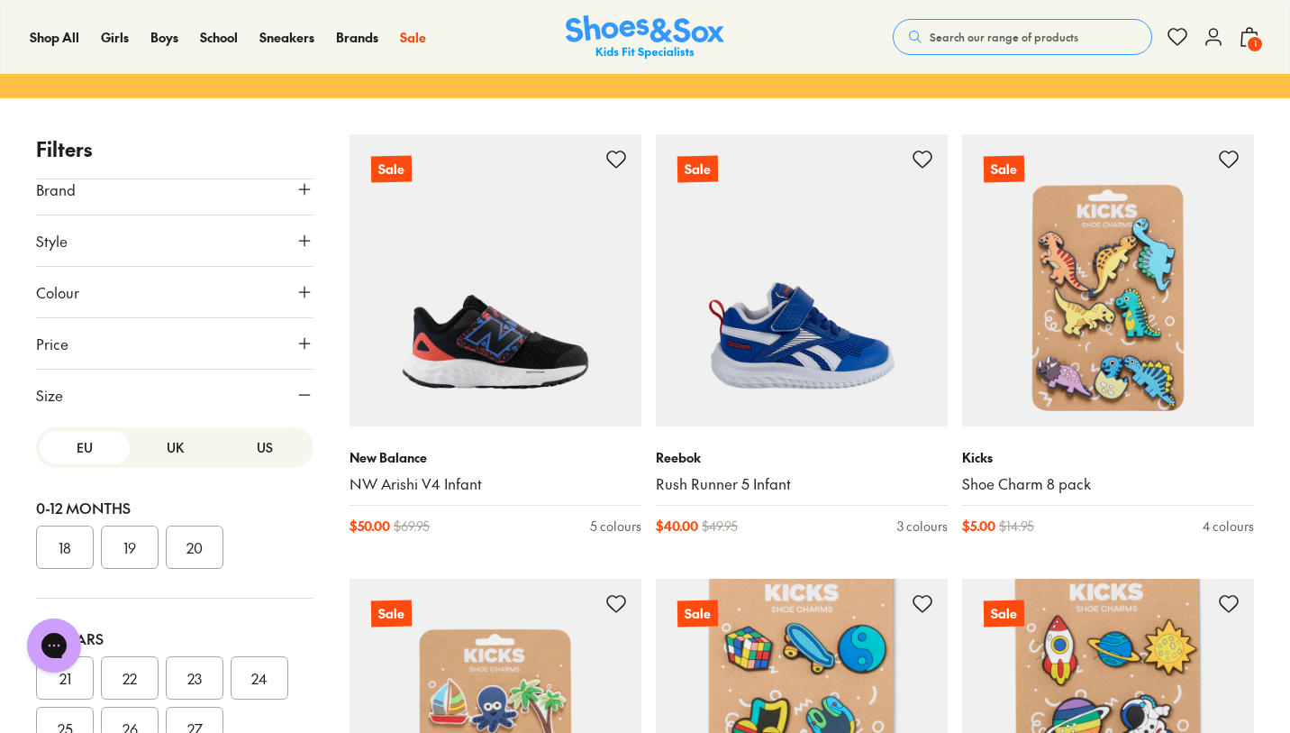
click at [256, 451] on button "US" at bounding box center [265, 447] width 90 height 33
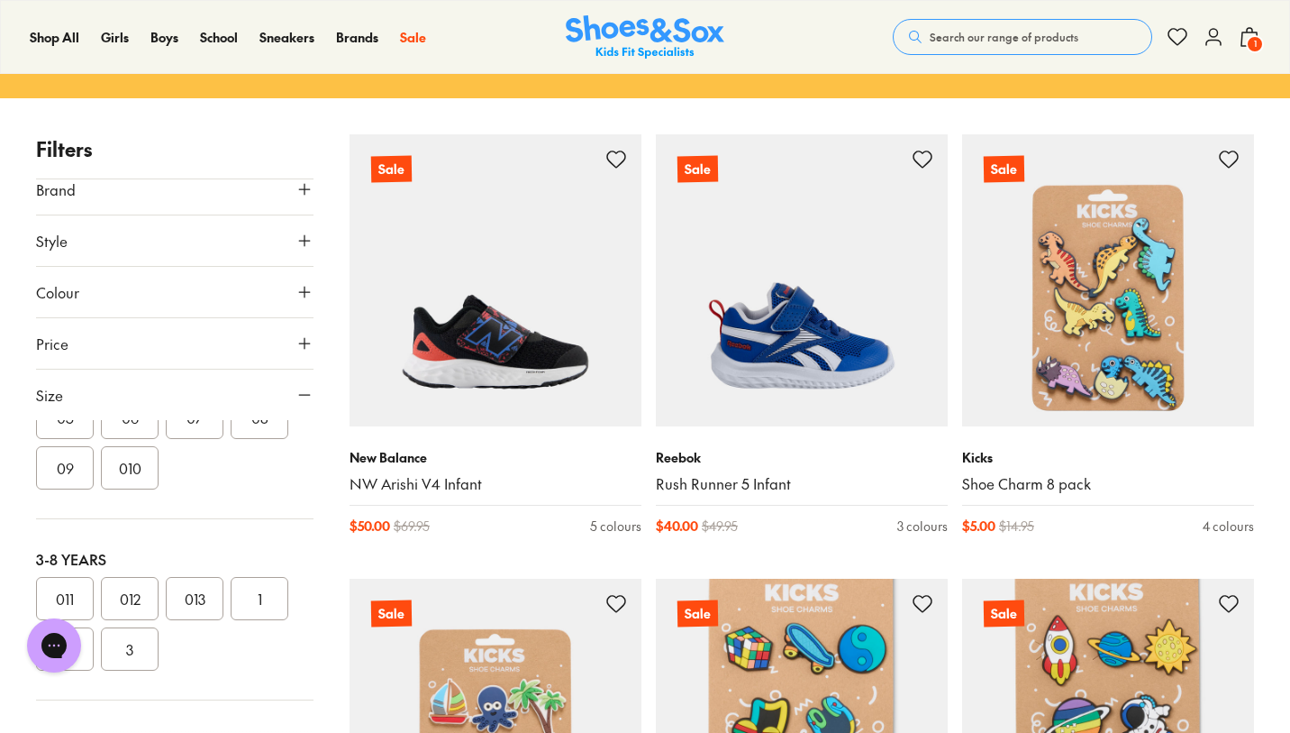
scroll to position [262, 0]
click at [190, 599] on button "013" at bounding box center [195, 596] width 58 height 43
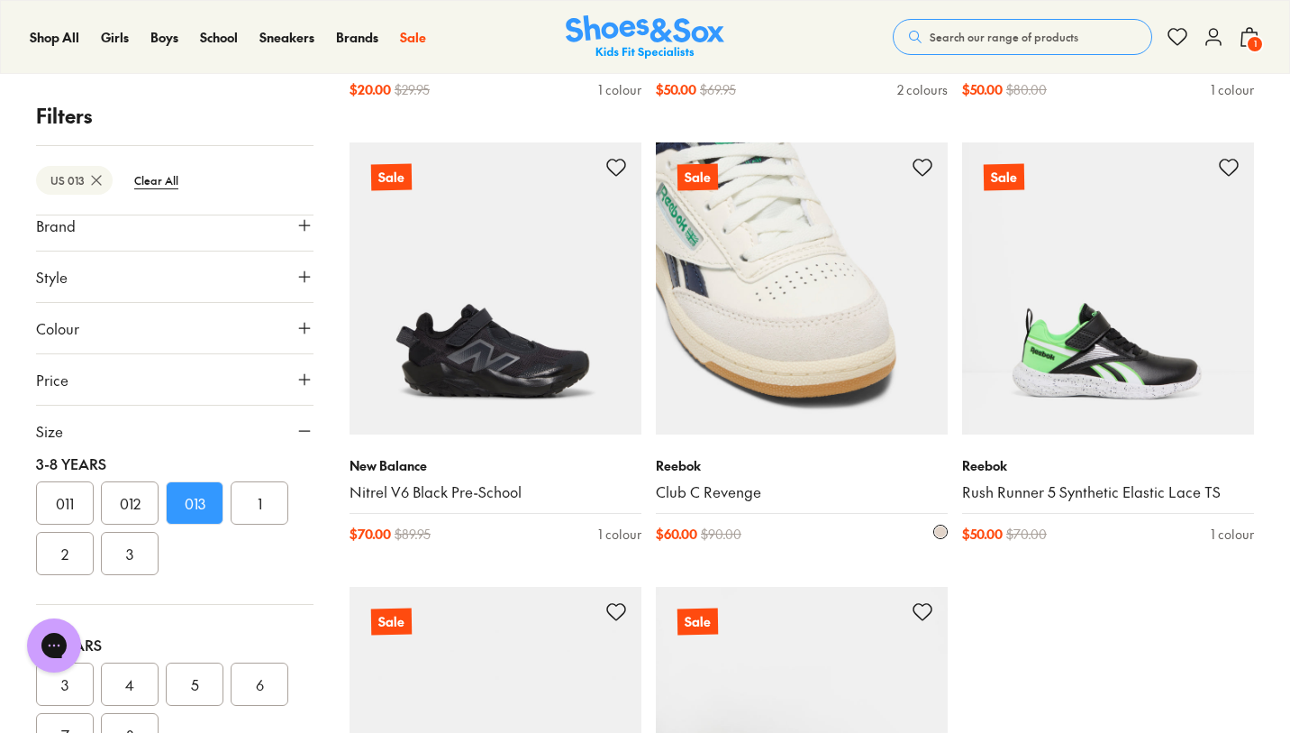
scroll to position [4223, 0]
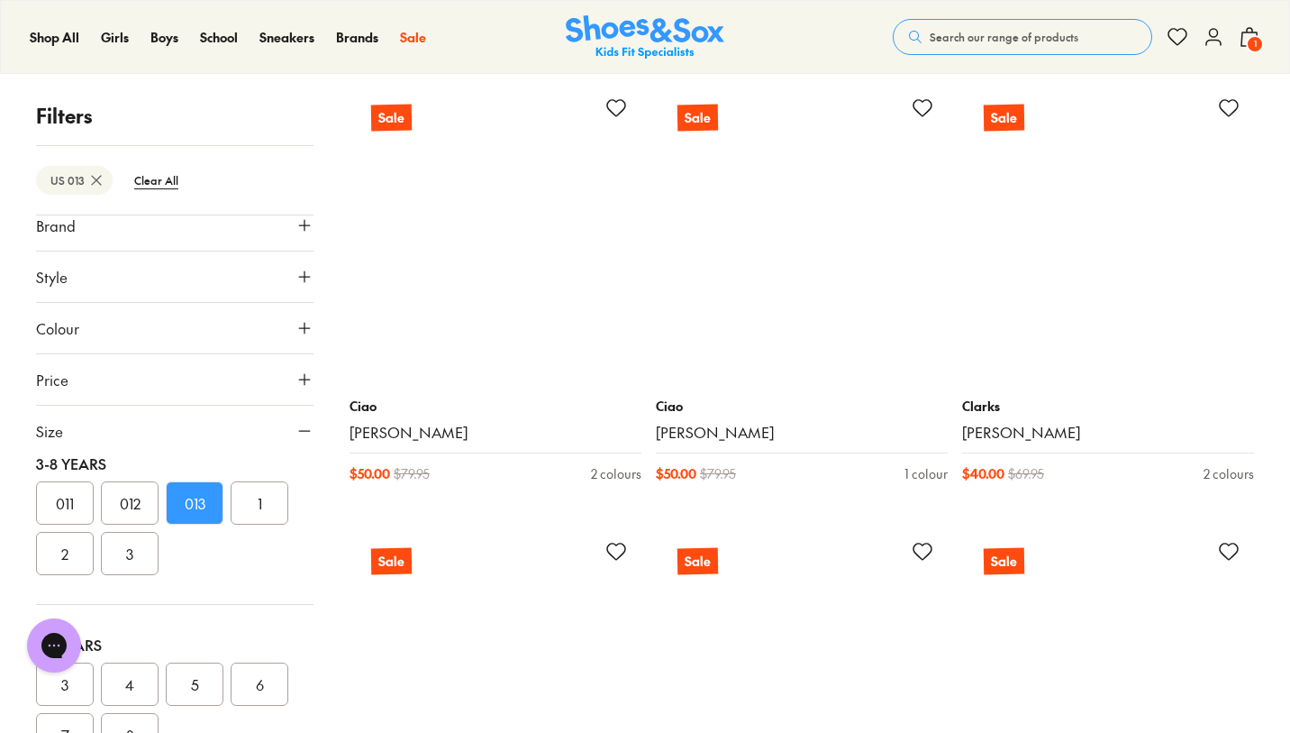
scroll to position [8983, 0]
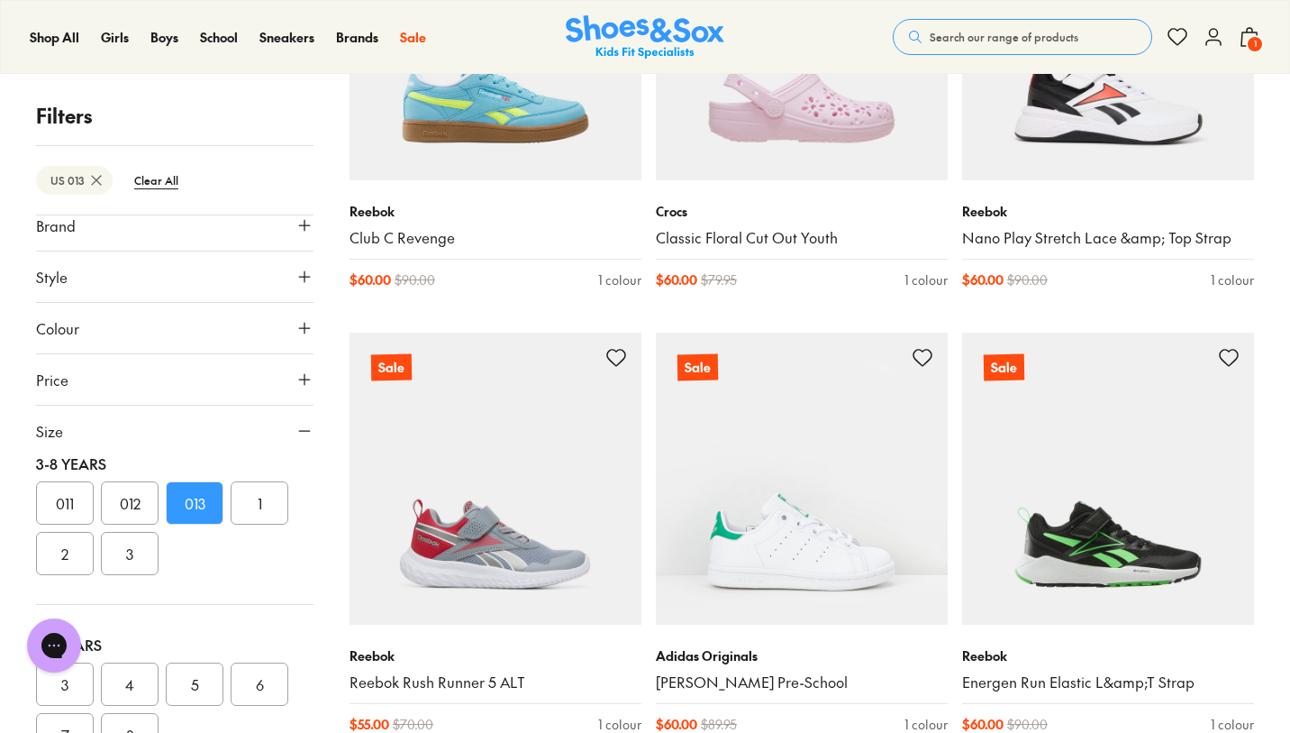
scroll to position [5264, 0]
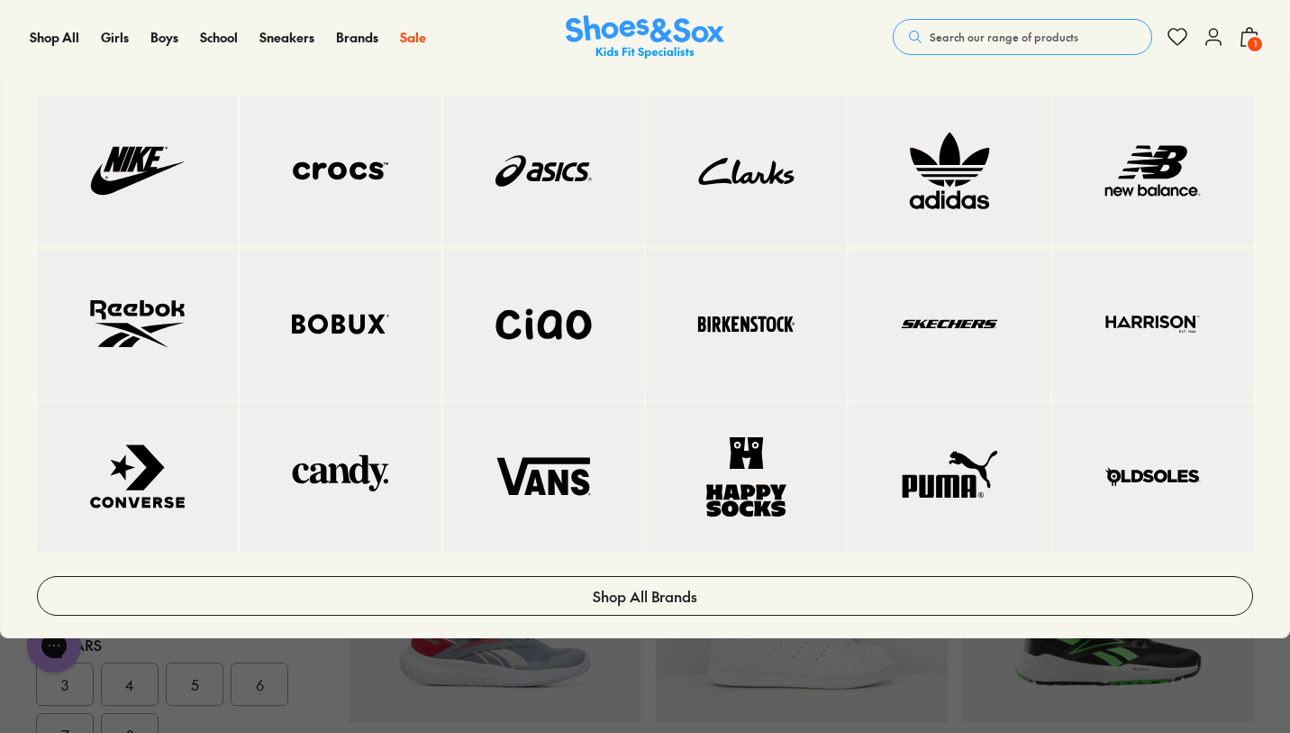
click at [360, 168] on img at bounding box center [340, 171] width 129 height 78
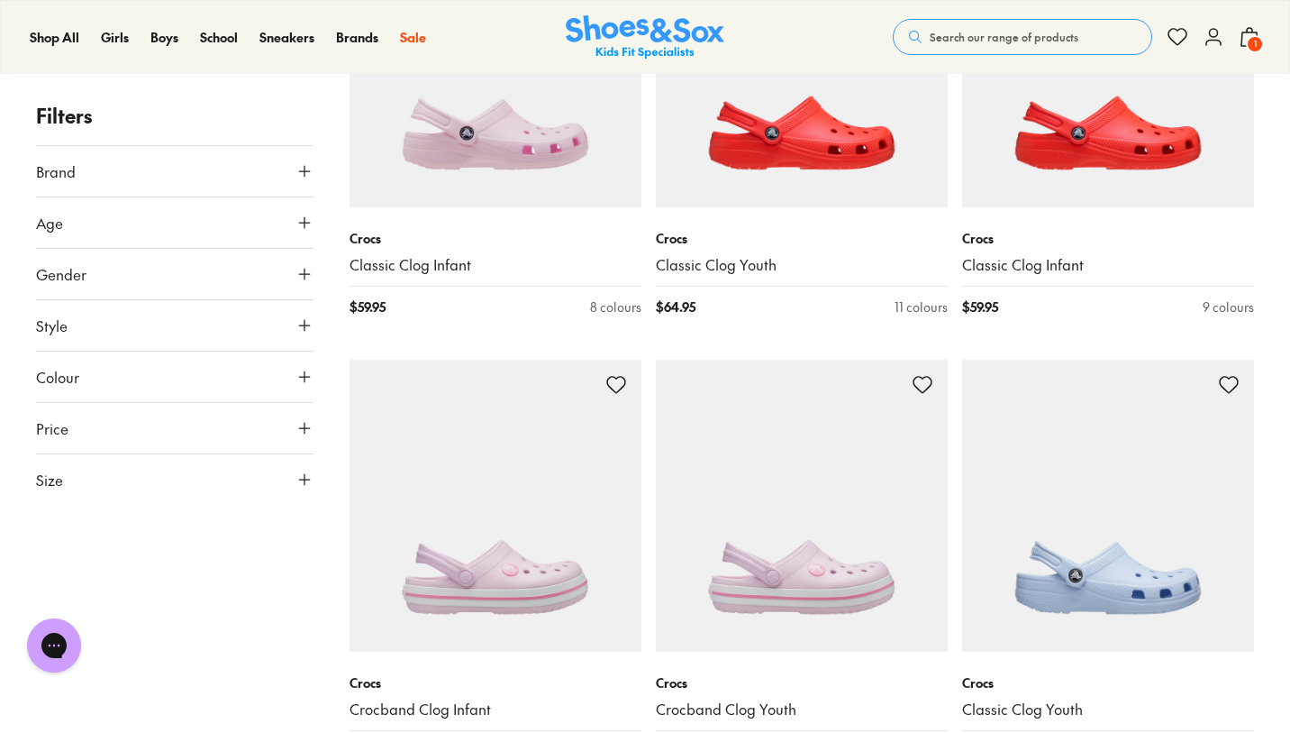
scroll to position [1923, 0]
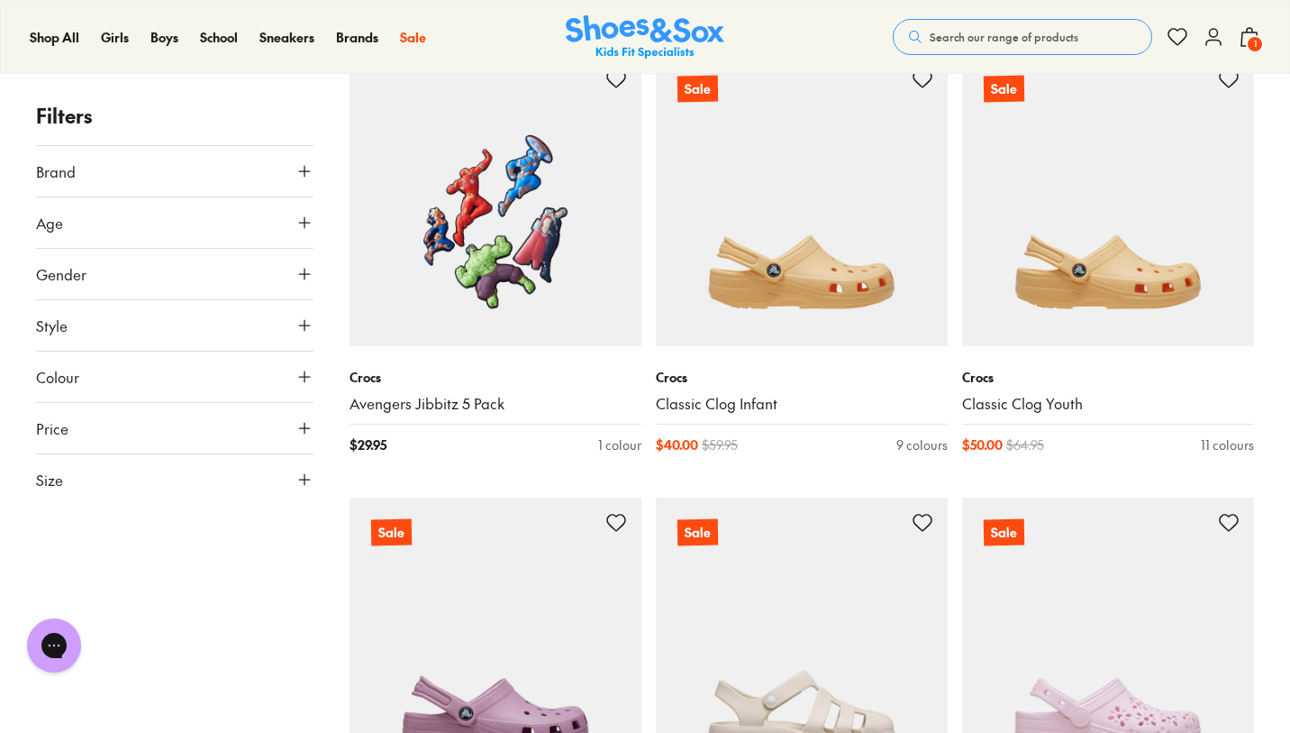
scroll to position [6585, 0]
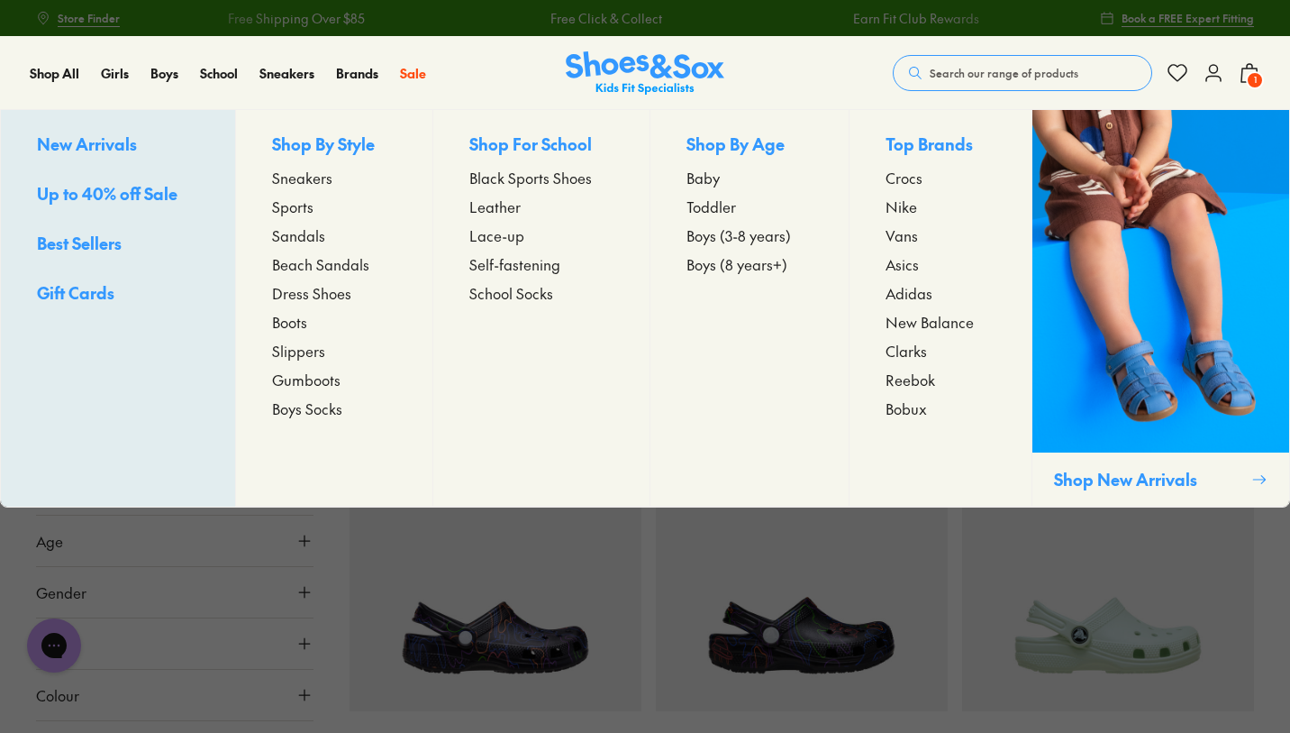
click at [129, 189] on span "Up to 40% off Sale" at bounding box center [107, 193] width 141 height 23
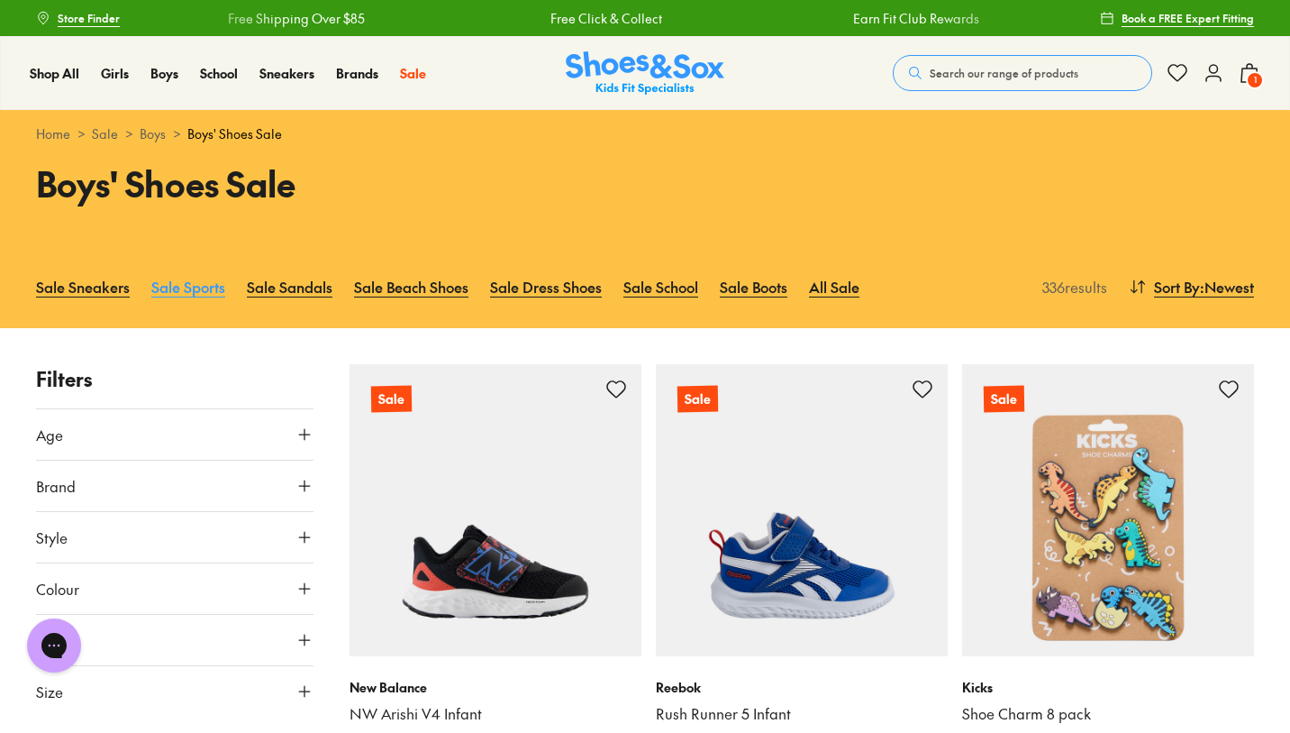
click at [183, 287] on link "Sale Sports" at bounding box center [188, 287] width 74 height 40
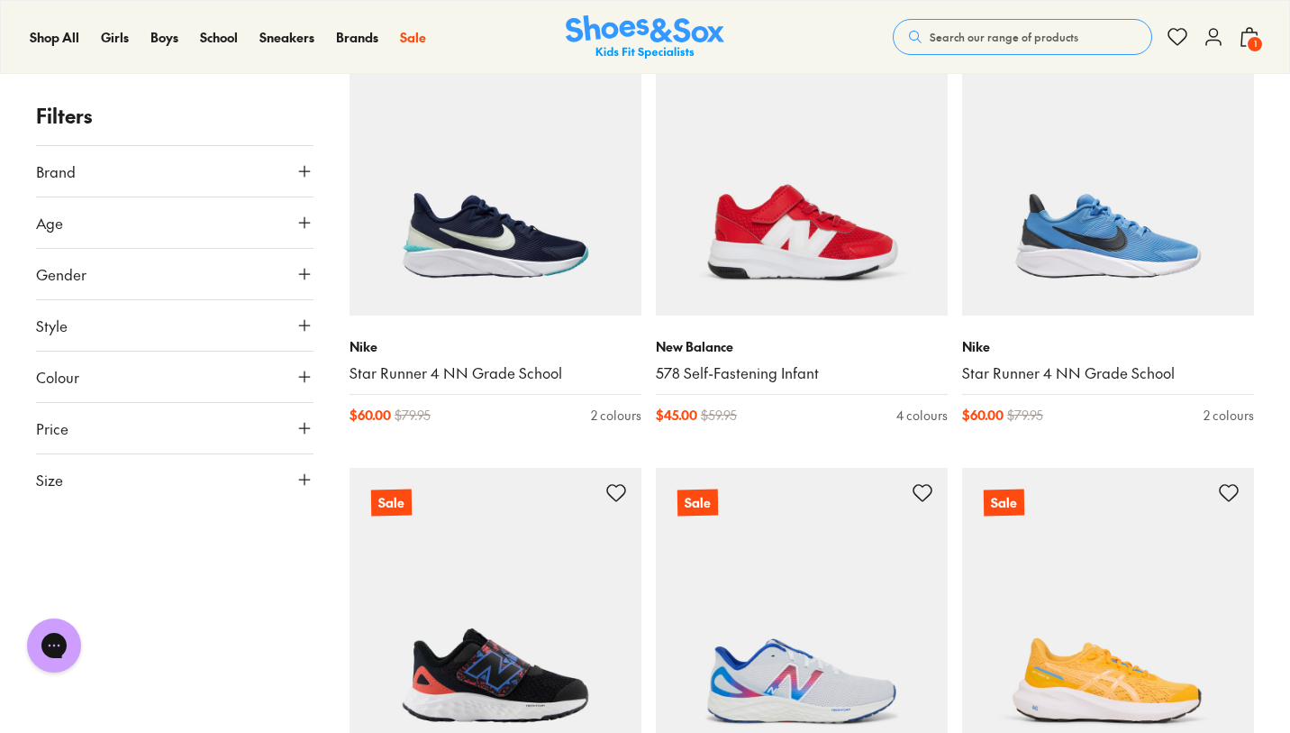
scroll to position [342, 0]
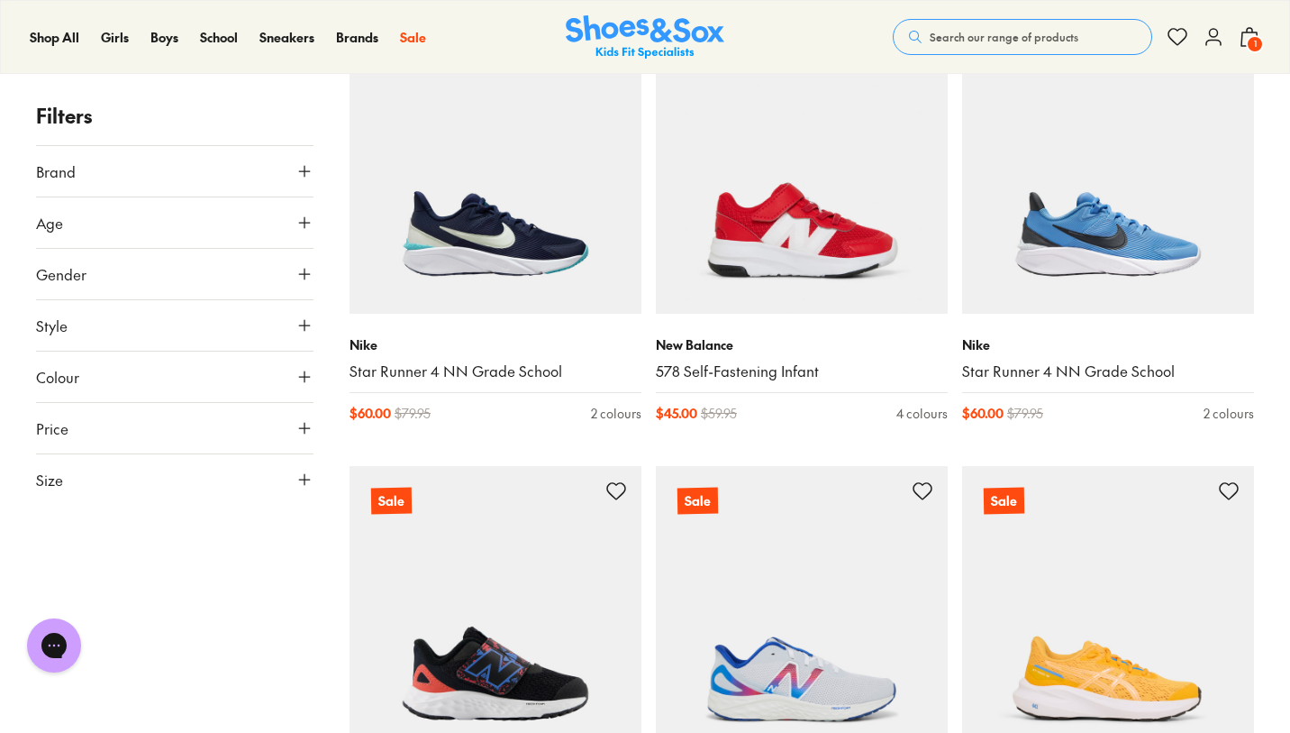
click at [141, 487] on button "Size" at bounding box center [175, 479] width 278 height 50
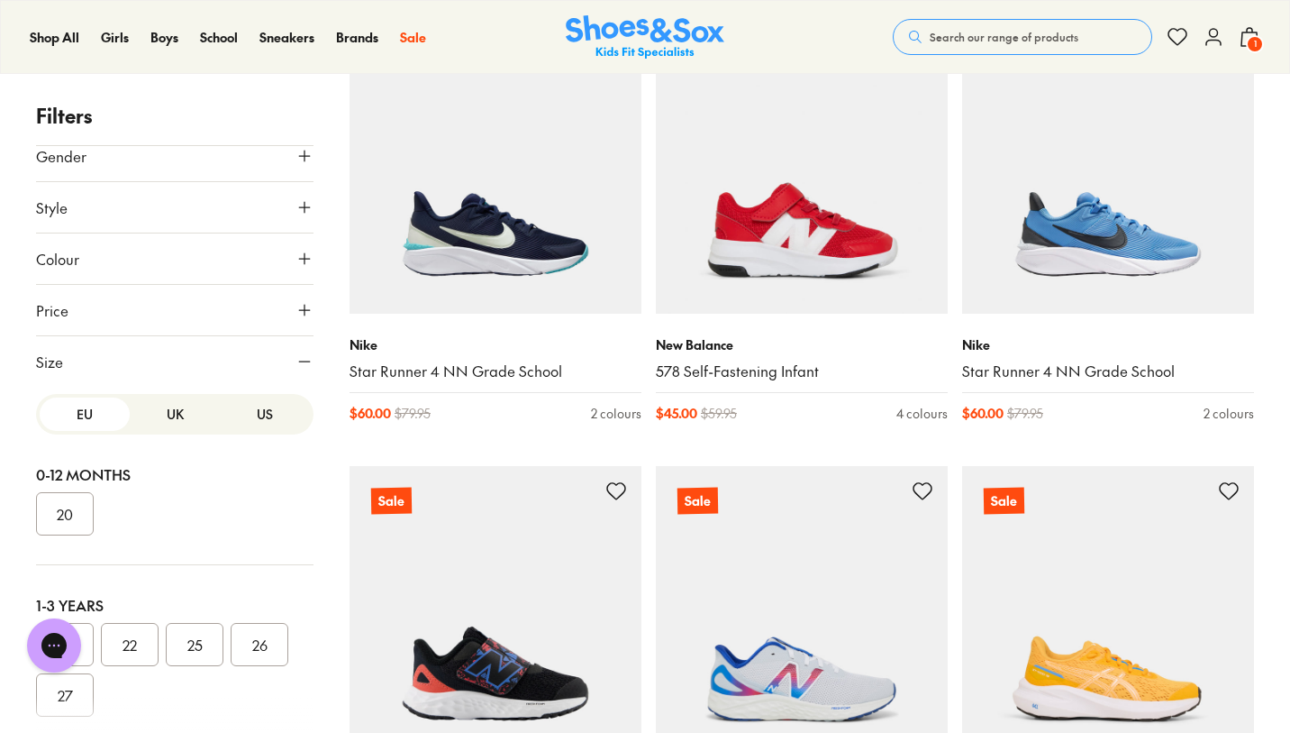
scroll to position [1, 0]
click at [248, 419] on button "US" at bounding box center [265, 413] width 90 height 33
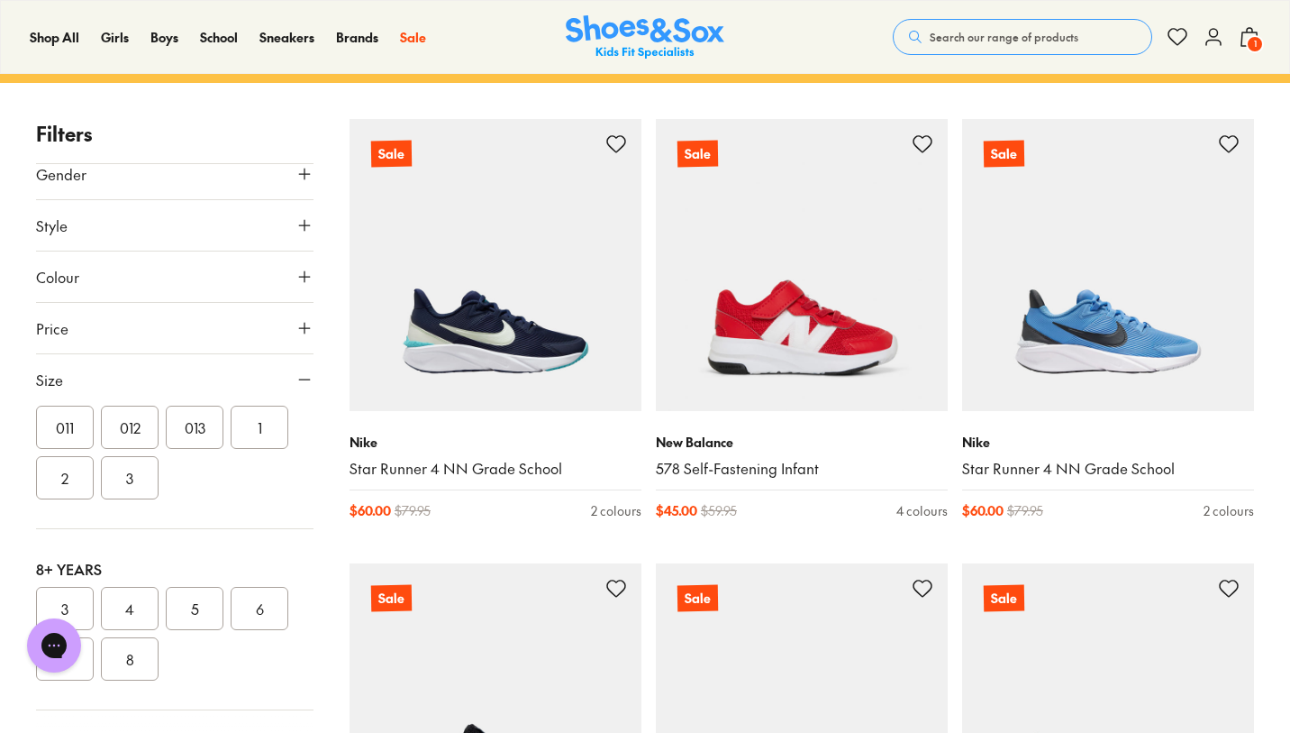
scroll to position [329, 0]
click at [203, 528] on button "013" at bounding box center [195, 514] width 58 height 43
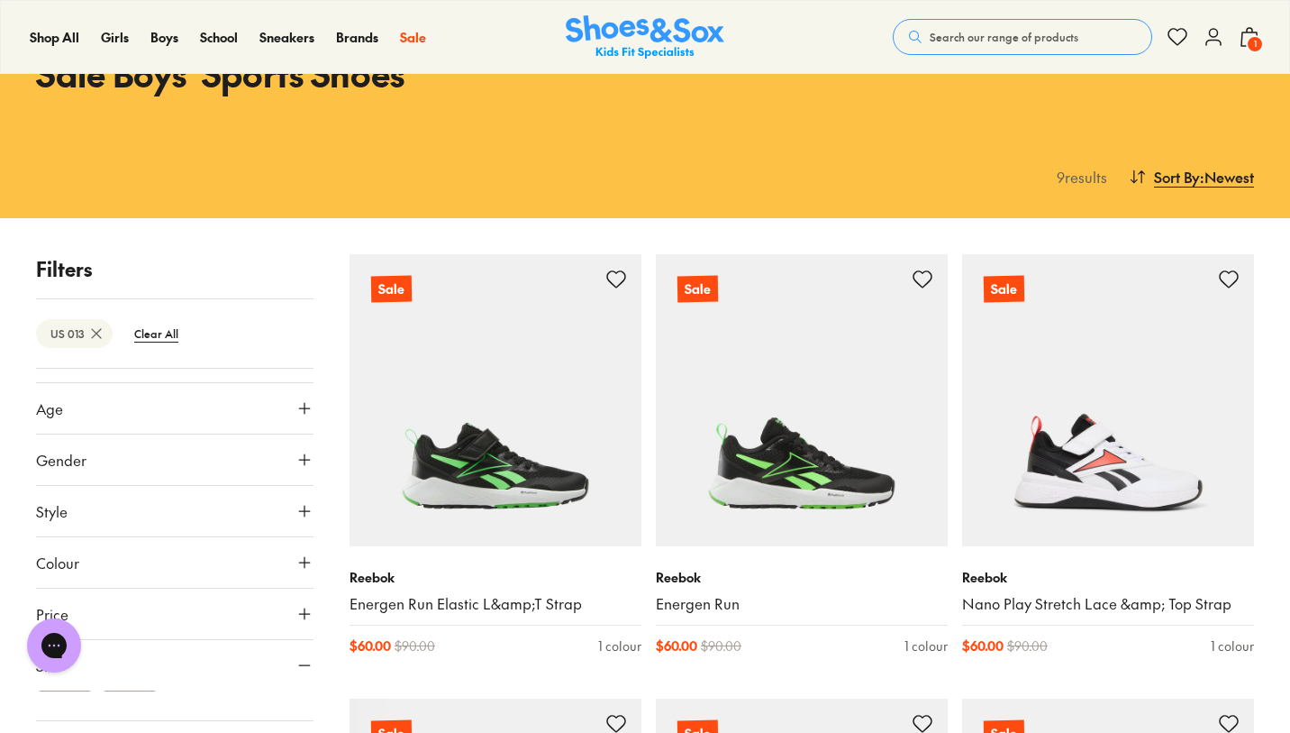
scroll to position [31, 0]
click at [1262, 39] on span "1" at bounding box center [1255, 44] width 18 height 18
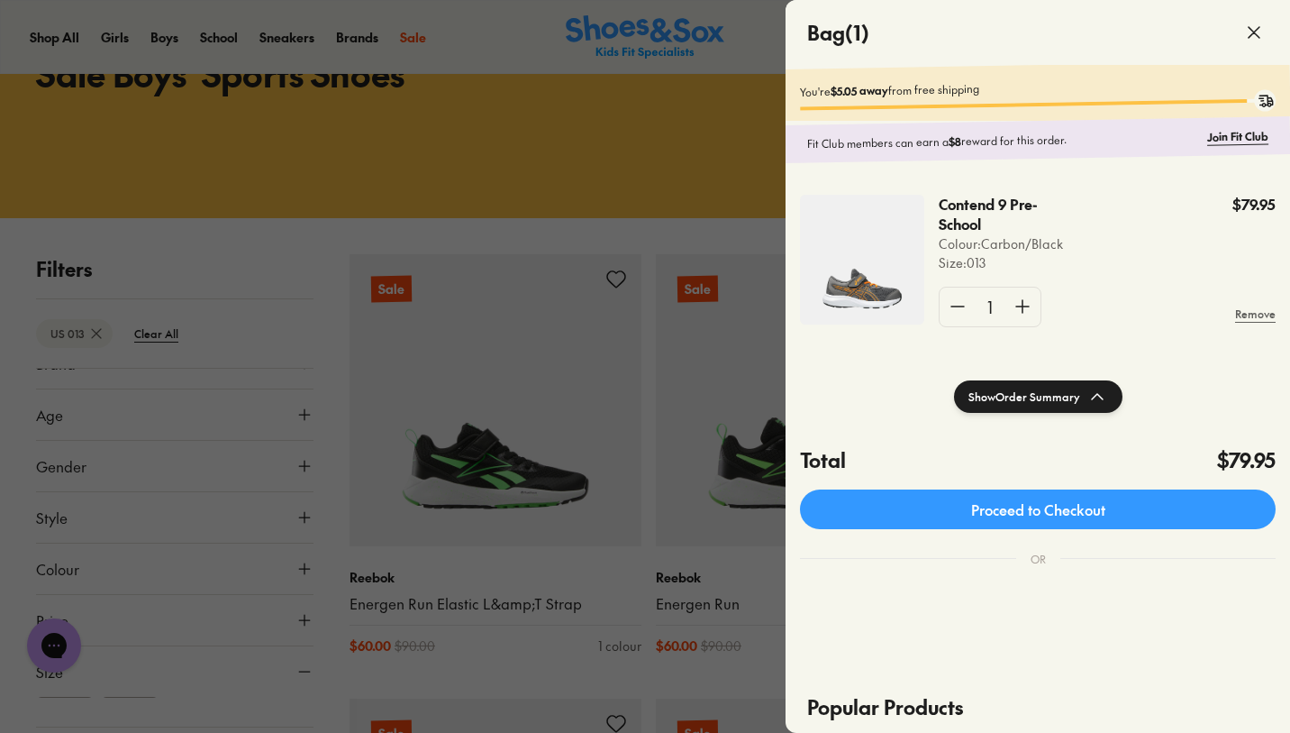
click at [1095, 214] on div "Contend 9 Pre-School Colour: Carbon/Black Size : 013 $79.95" at bounding box center [1107, 233] width 337 height 77
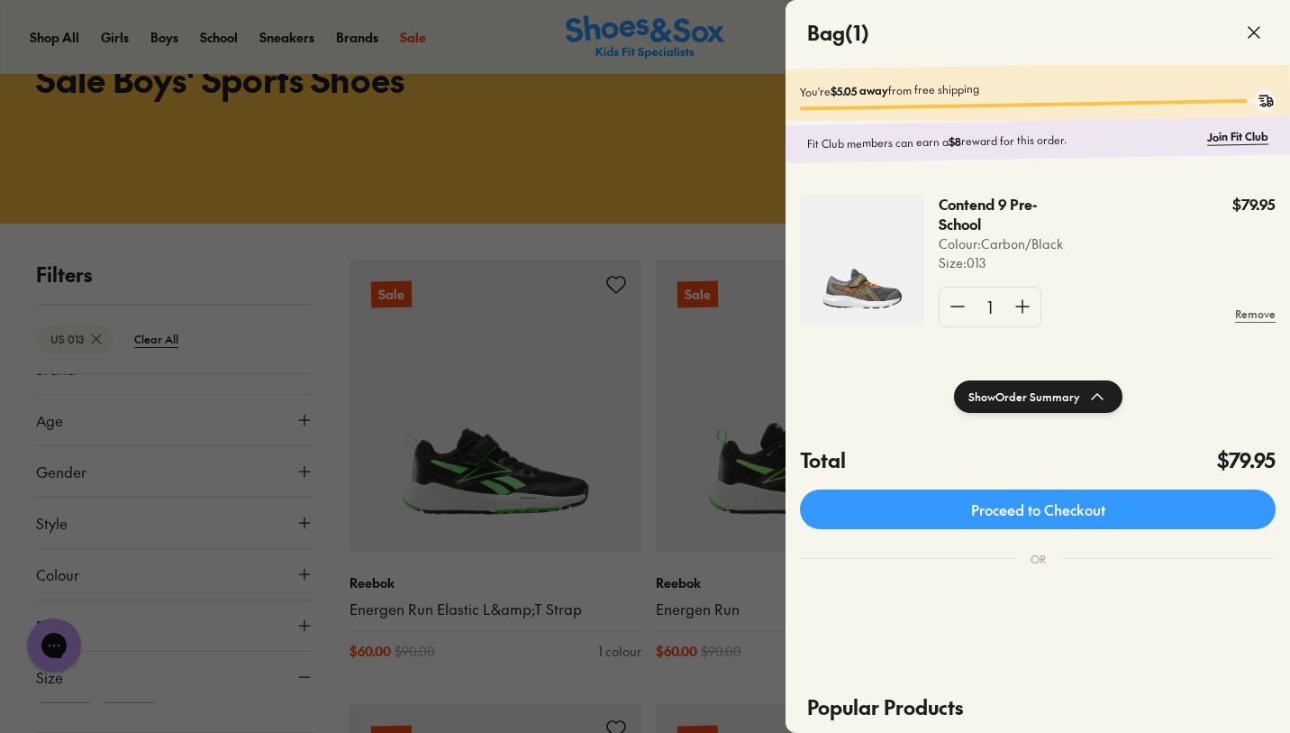
scroll to position [0, 0]
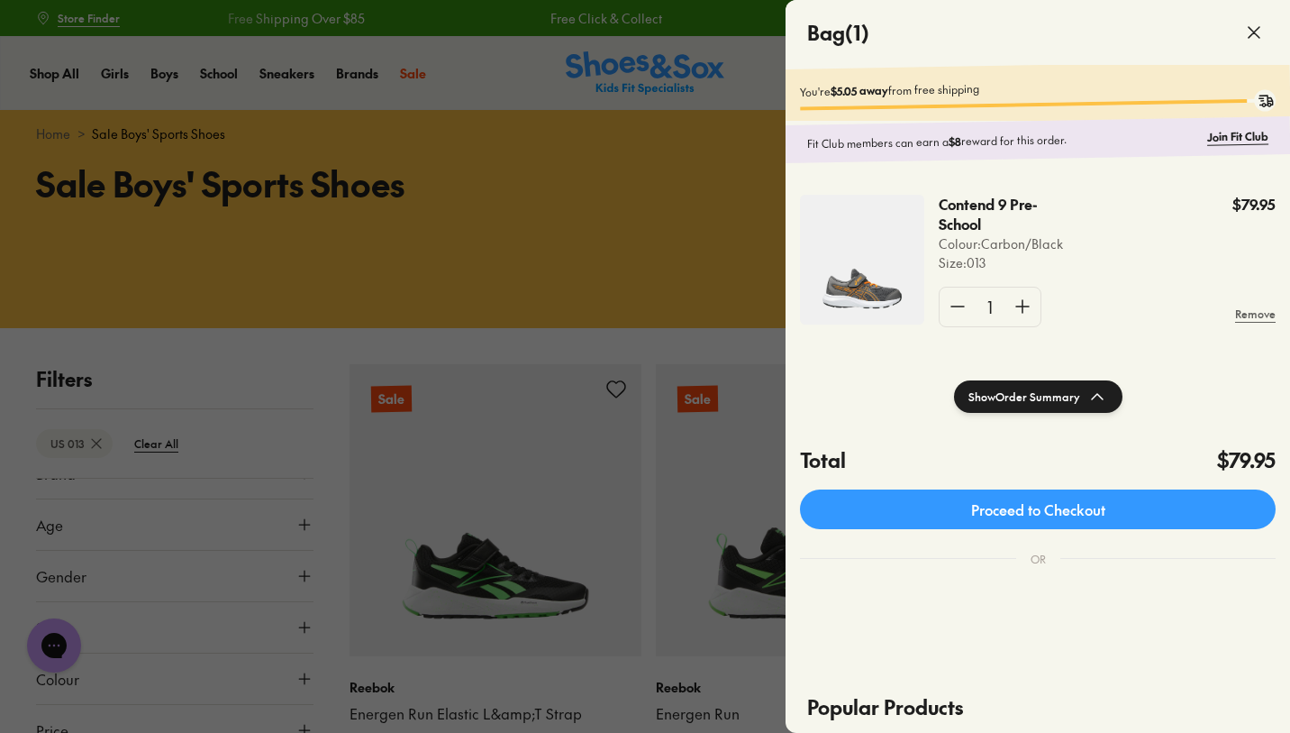
click at [980, 215] on p "Contend 9 Pre-School" at bounding box center [996, 215] width 114 height 40
click at [979, 196] on p "Contend 9 Pre-School" at bounding box center [996, 215] width 114 height 40
click at [984, 203] on p "Contend 9 Pre-School" at bounding box center [996, 215] width 114 height 40
click at [875, 293] on img at bounding box center [862, 260] width 124 height 130
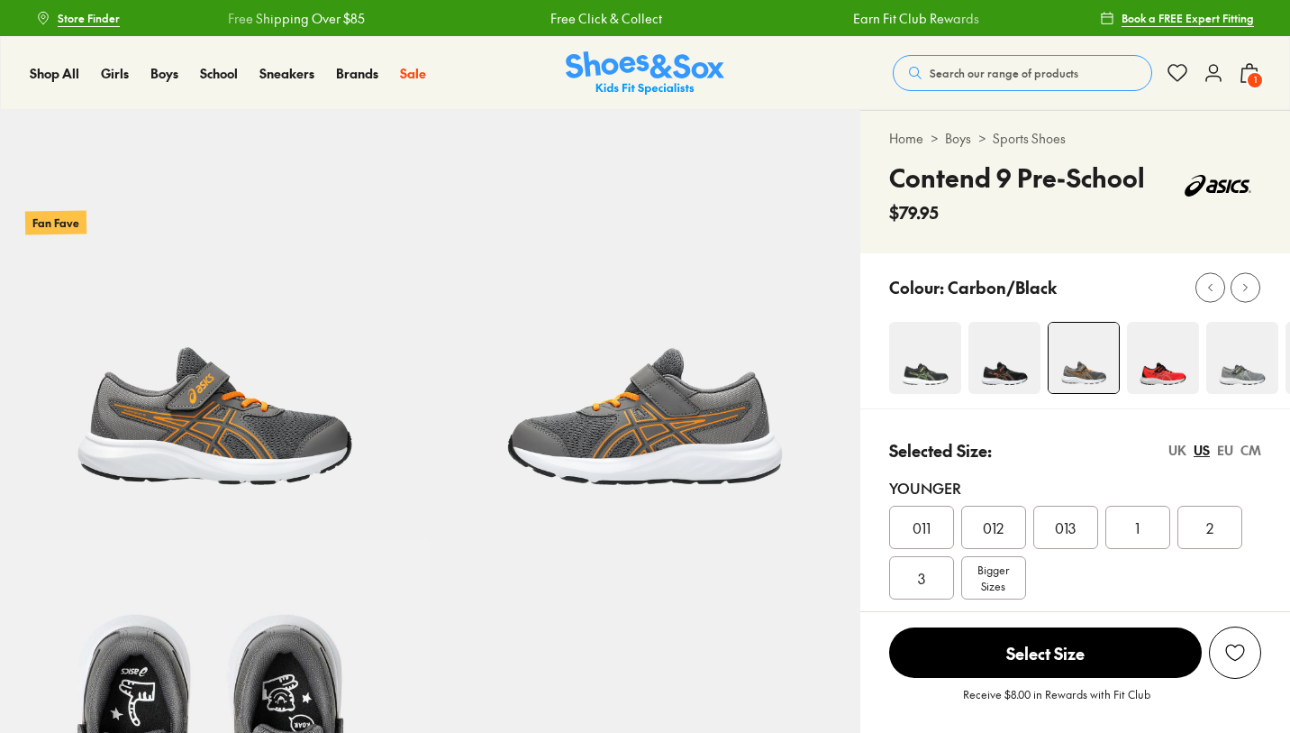
select select "*"
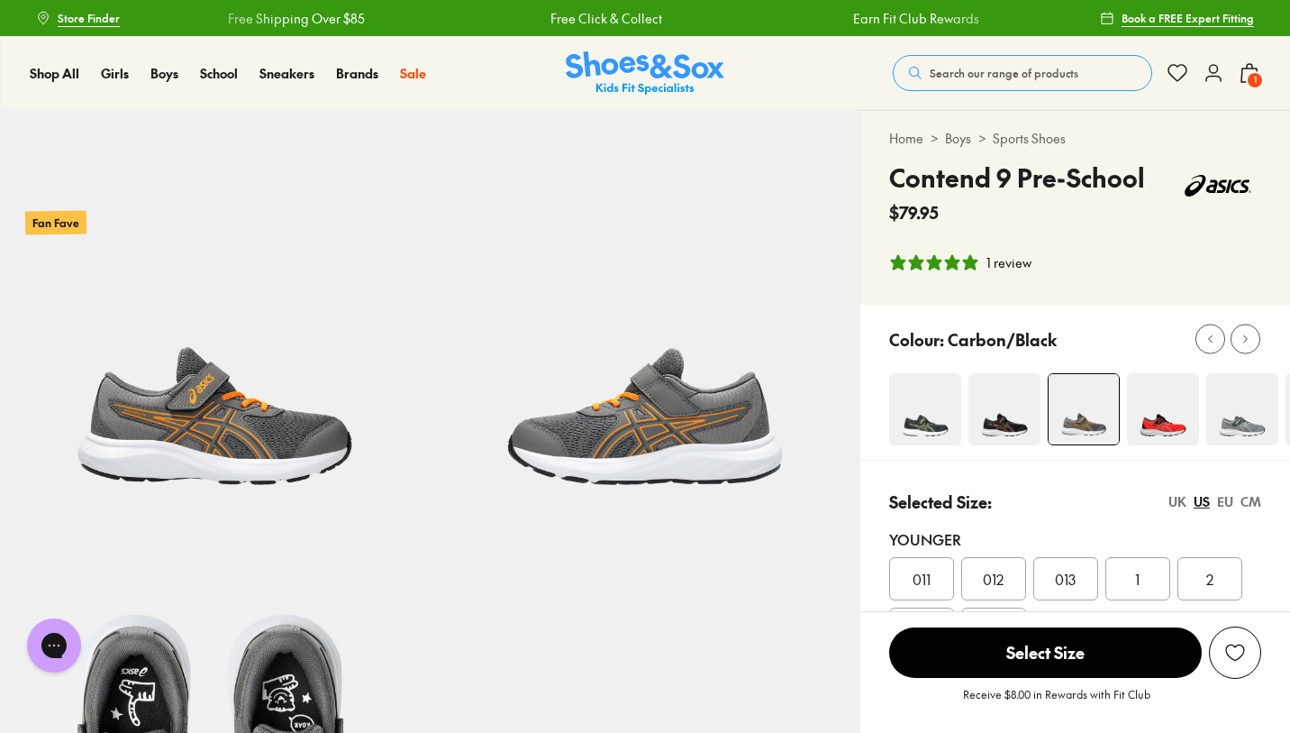
click at [1259, 76] on span "1" at bounding box center [1255, 80] width 18 height 18
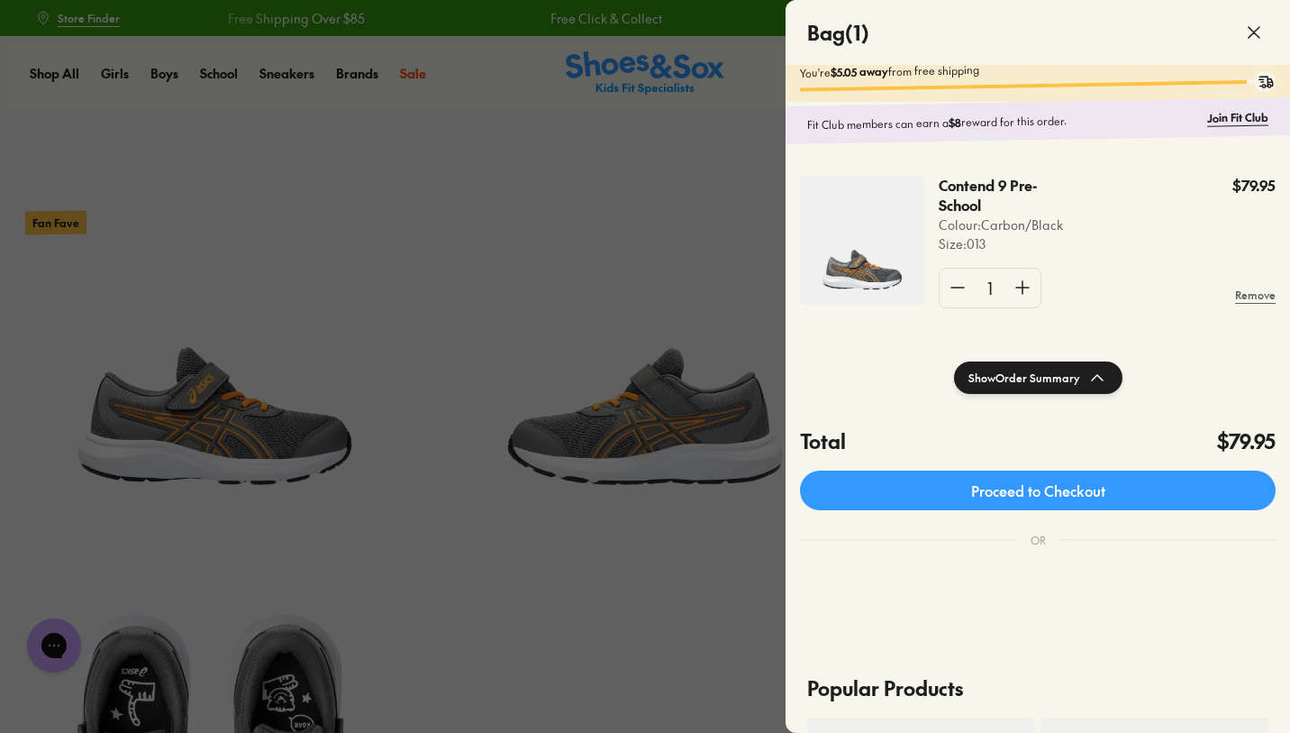
scroll to position [23, 0]
